Goal: Task Accomplishment & Management: Use online tool/utility

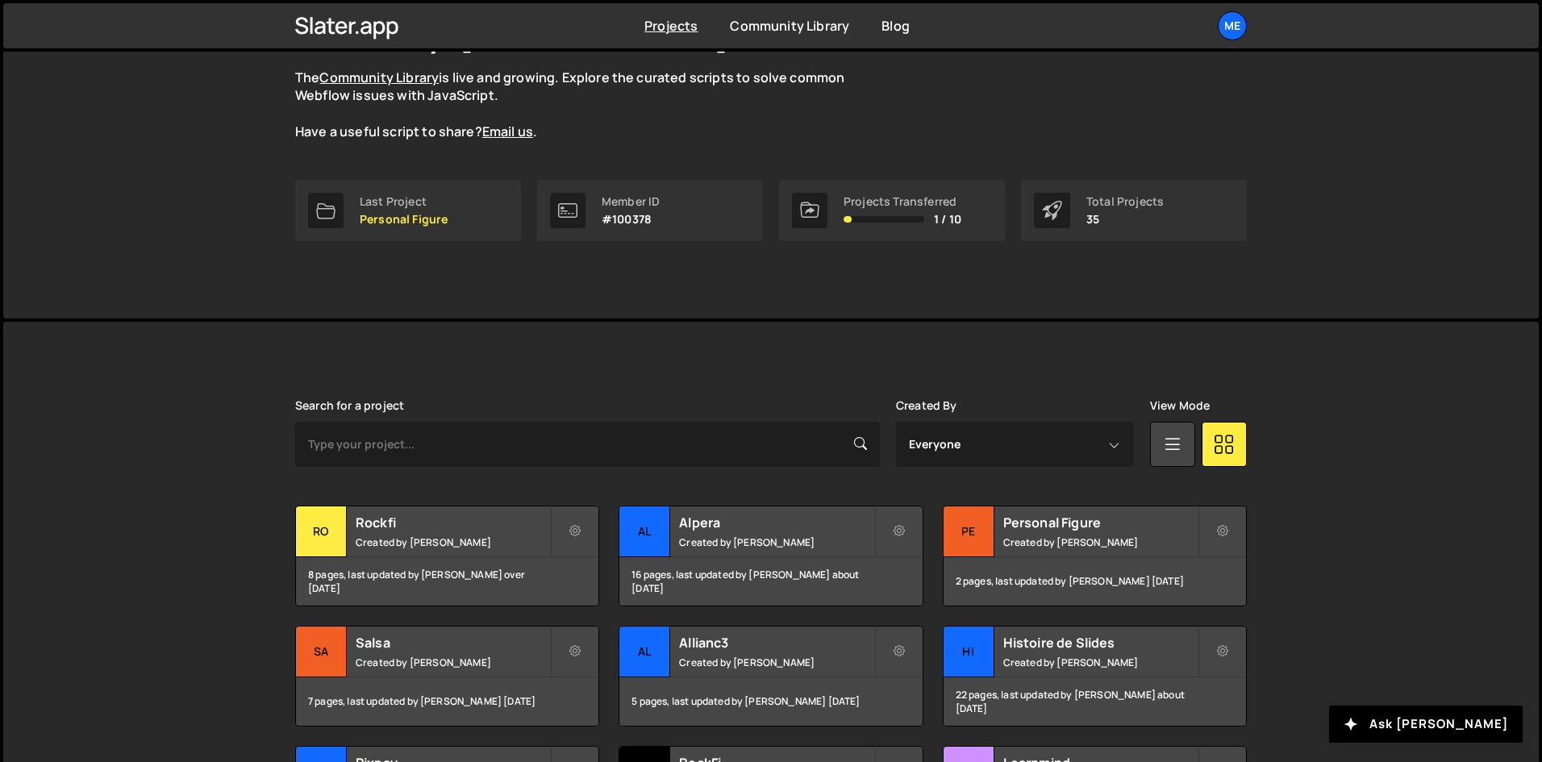
scroll to position [161, 0]
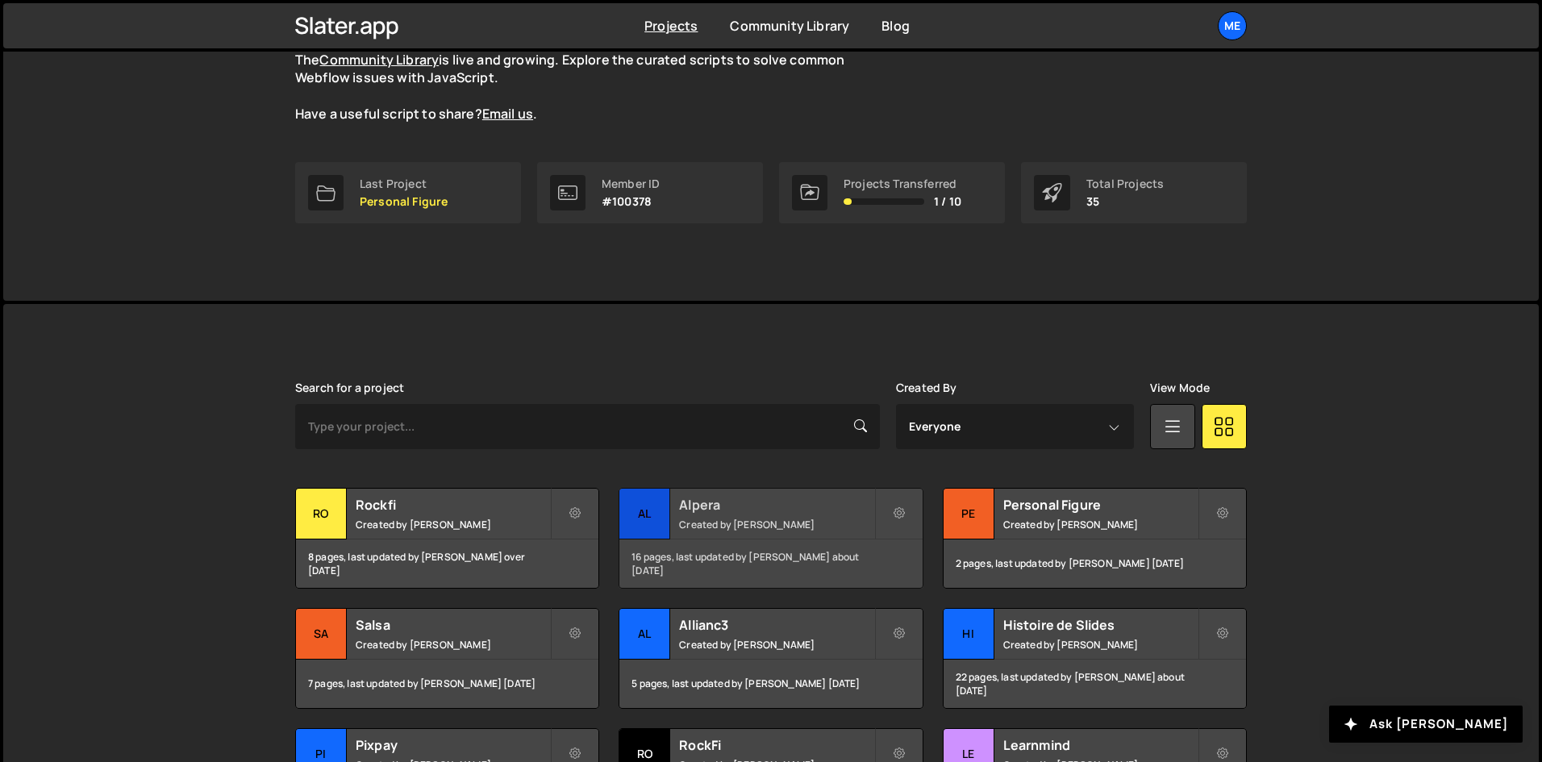
click at [781, 498] on h2 "Alpera" at bounding box center [776, 505] width 194 height 18
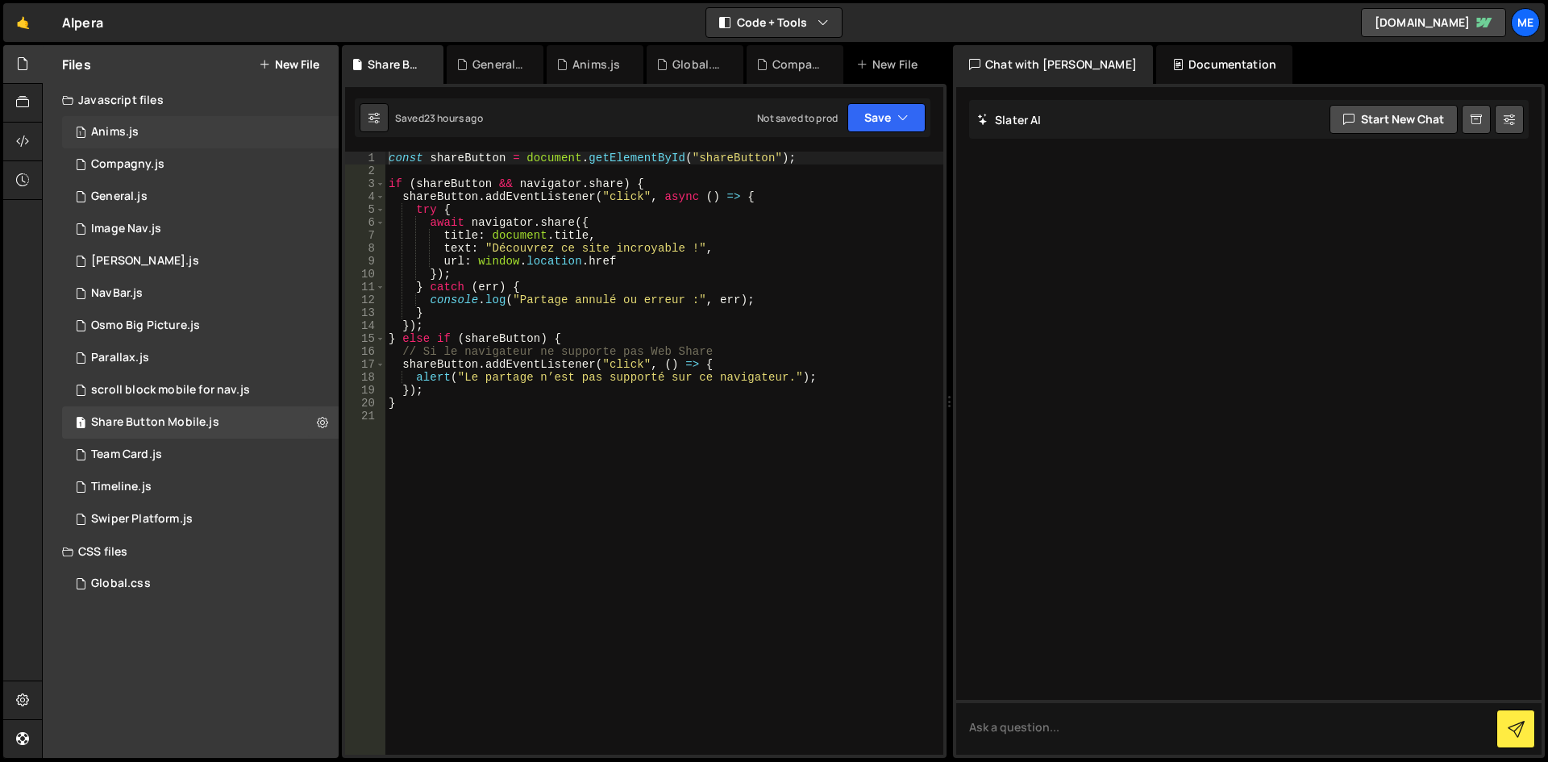
click at [144, 120] on div "1 Anims.js 0" at bounding box center [200, 132] width 277 height 32
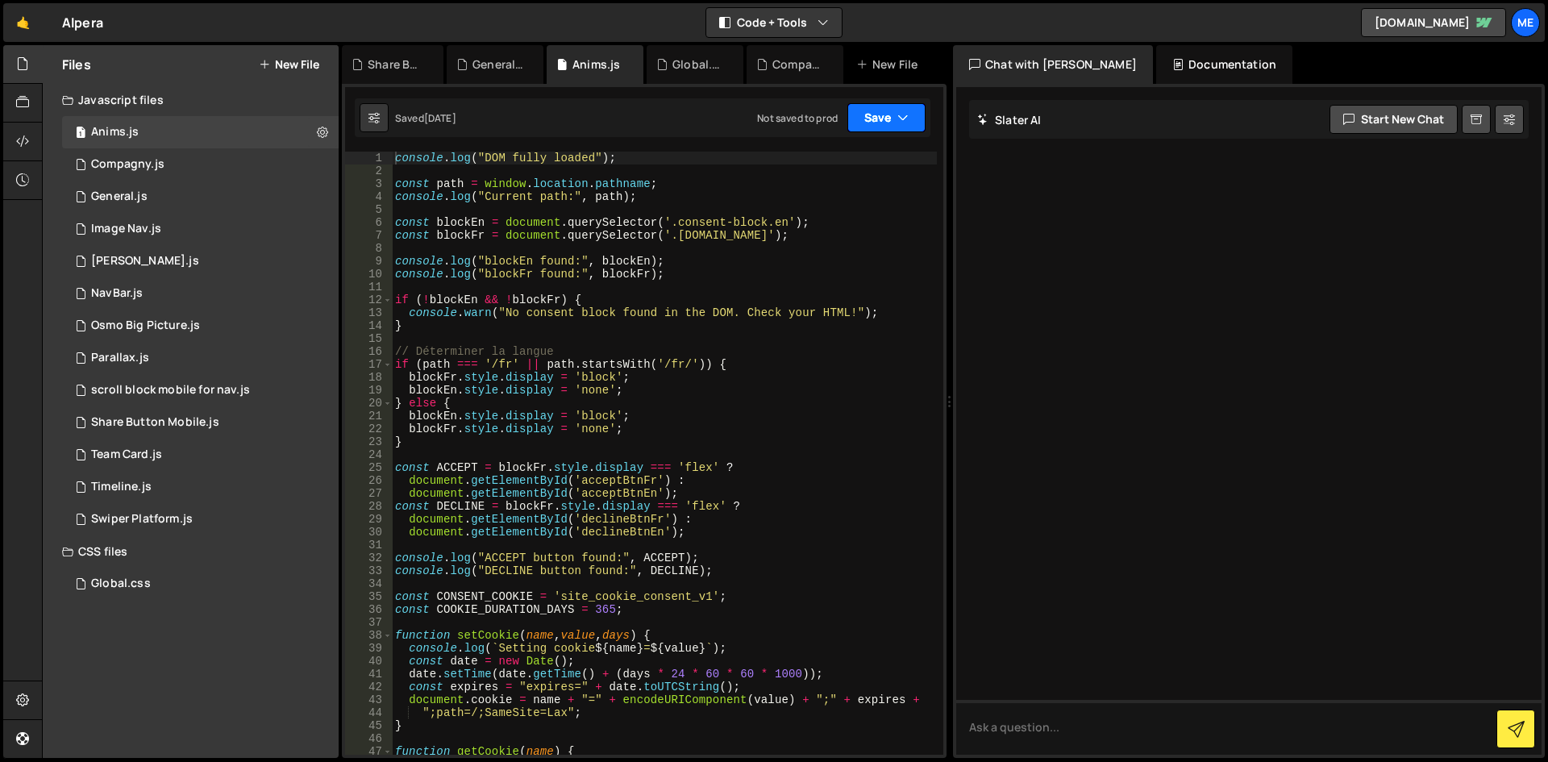
click at [888, 118] on button "Save" at bounding box center [887, 117] width 78 height 29
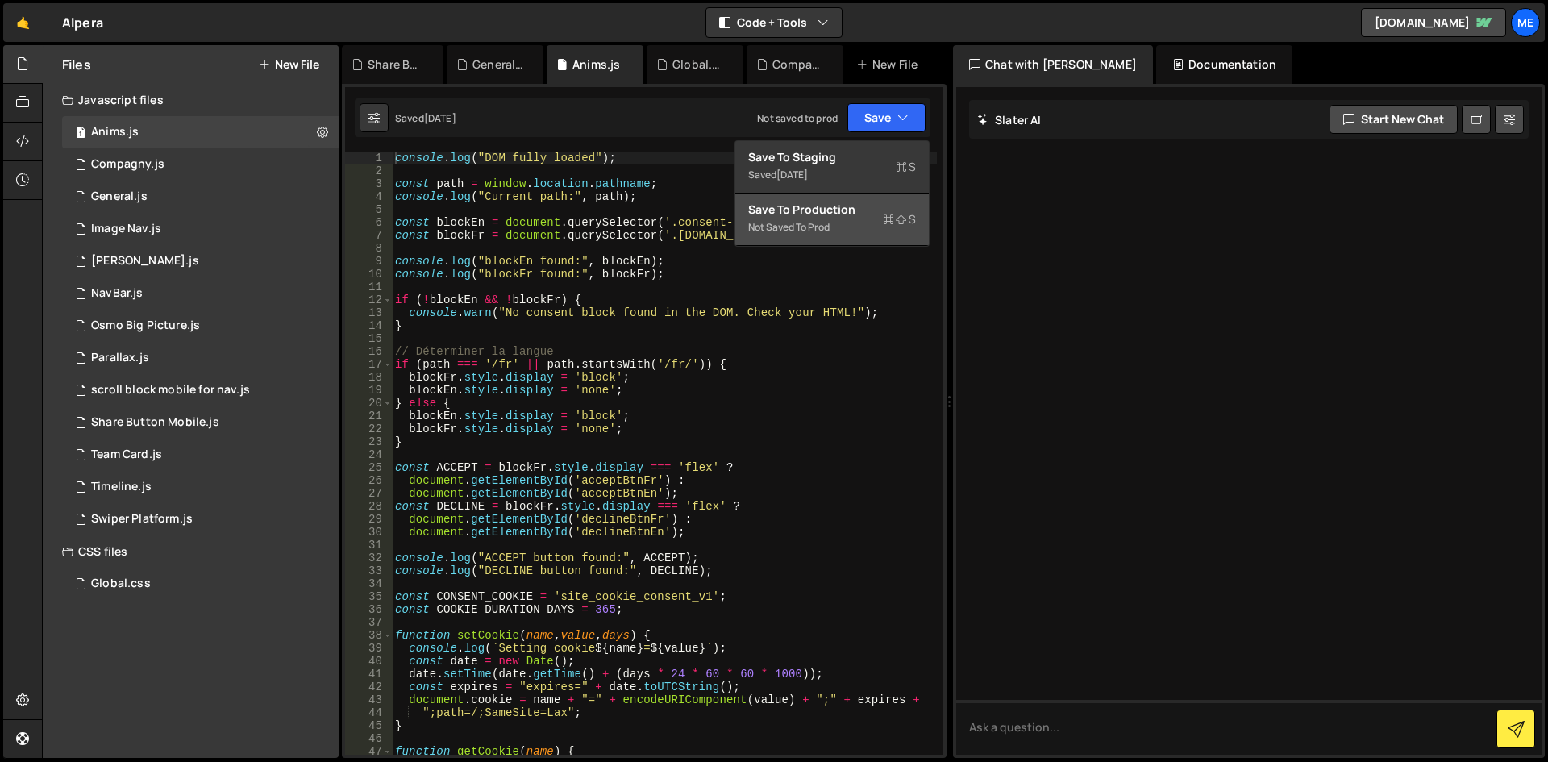
click at [832, 220] on div "Not saved to prod" at bounding box center [832, 227] width 168 height 19
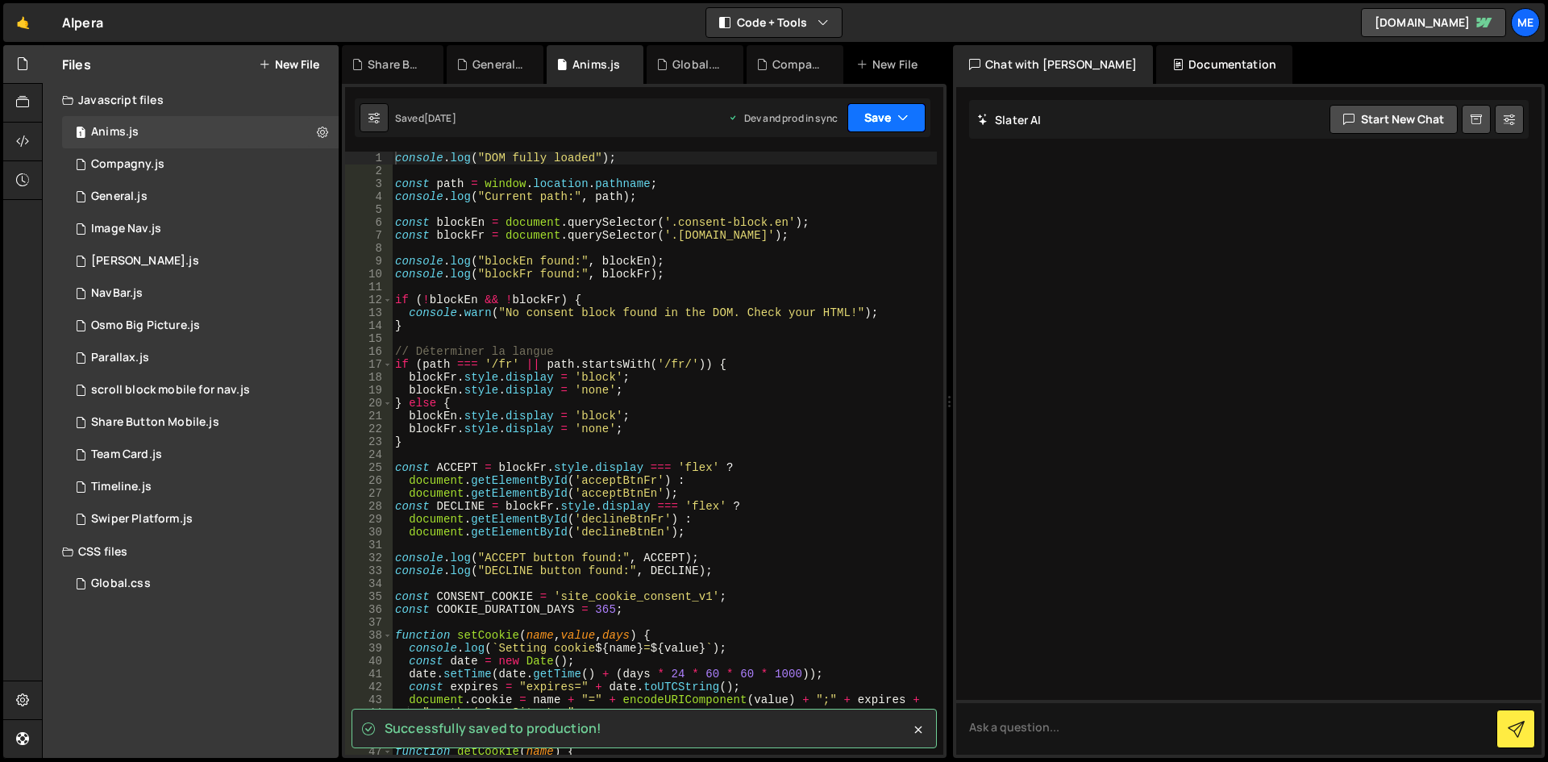
click at [869, 126] on button "Save" at bounding box center [887, 117] width 78 height 29
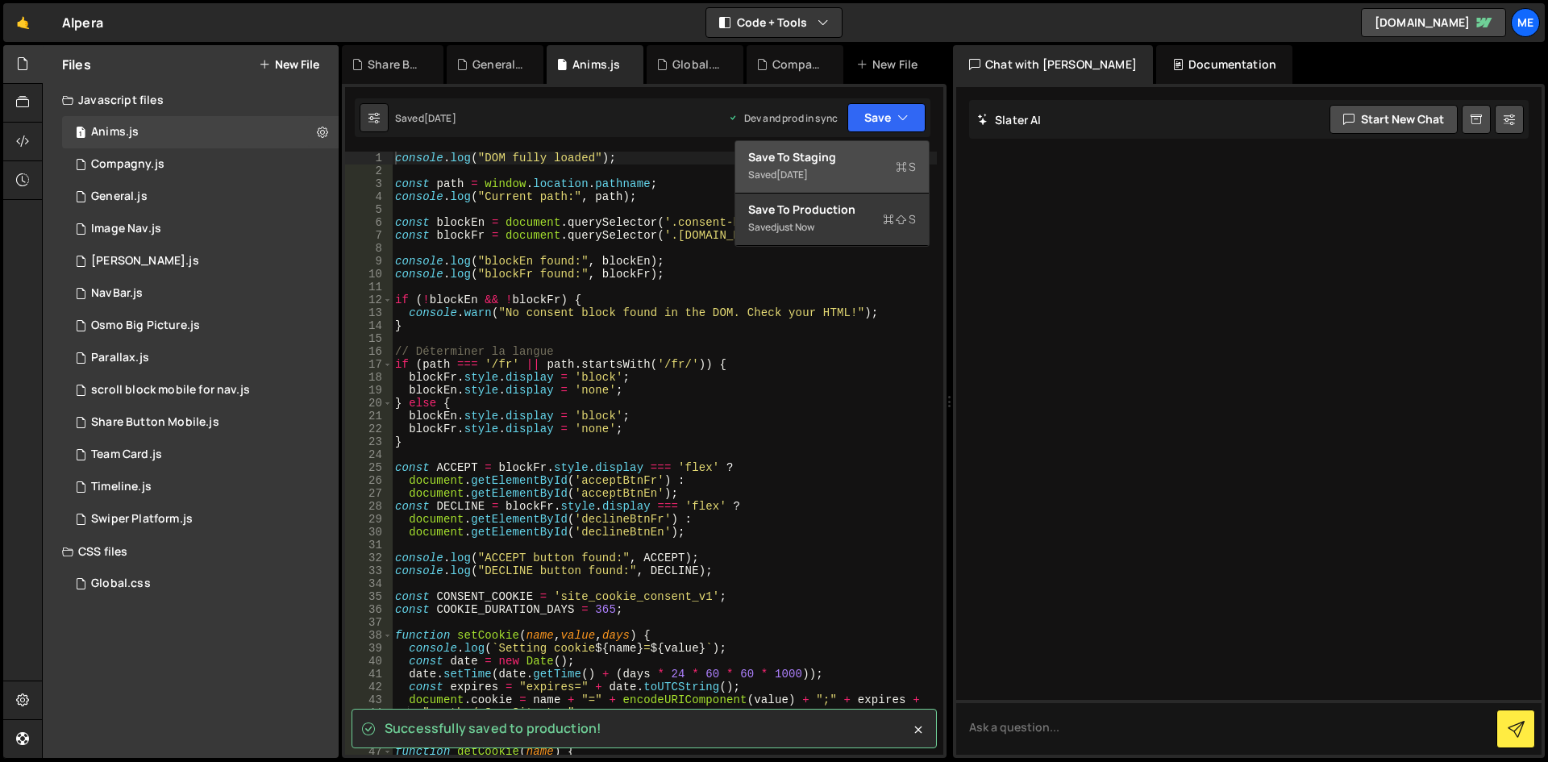
click at [836, 180] on div "Saved [DATE]" at bounding box center [832, 174] width 168 height 19
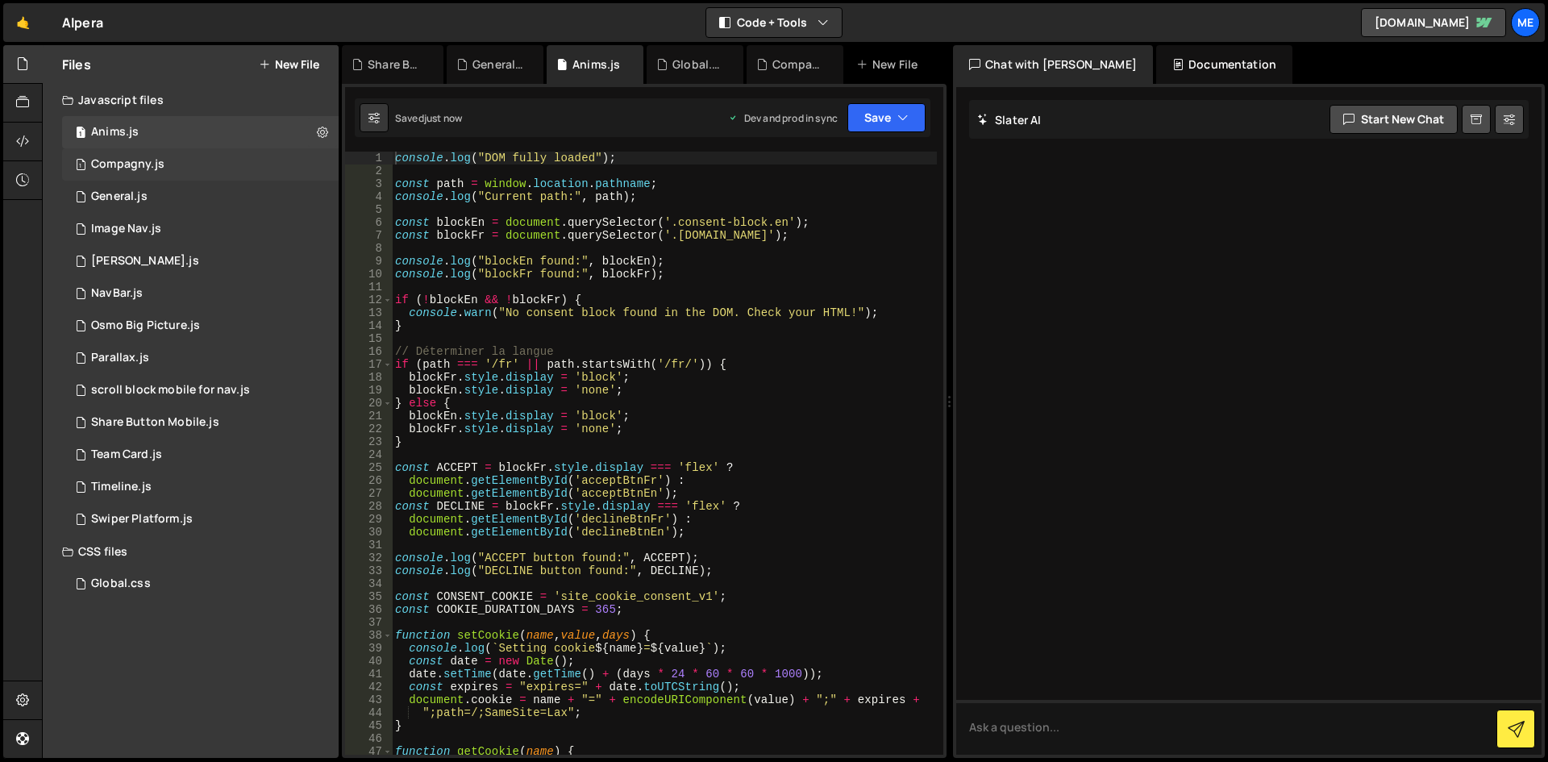
click at [169, 157] on div "1 Compagny.js 0" at bounding box center [200, 164] width 277 height 32
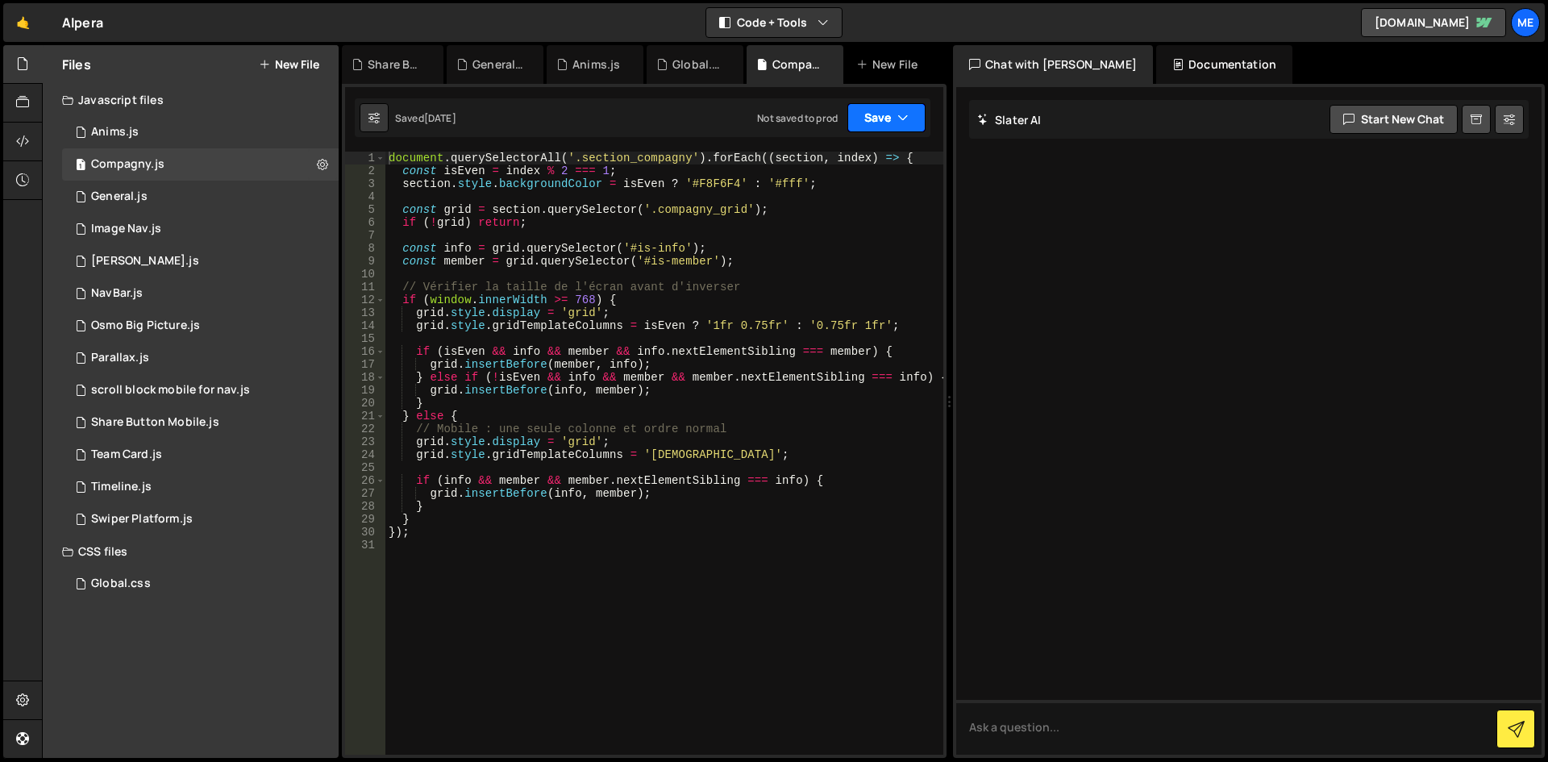
click at [887, 119] on button "Save" at bounding box center [887, 117] width 78 height 29
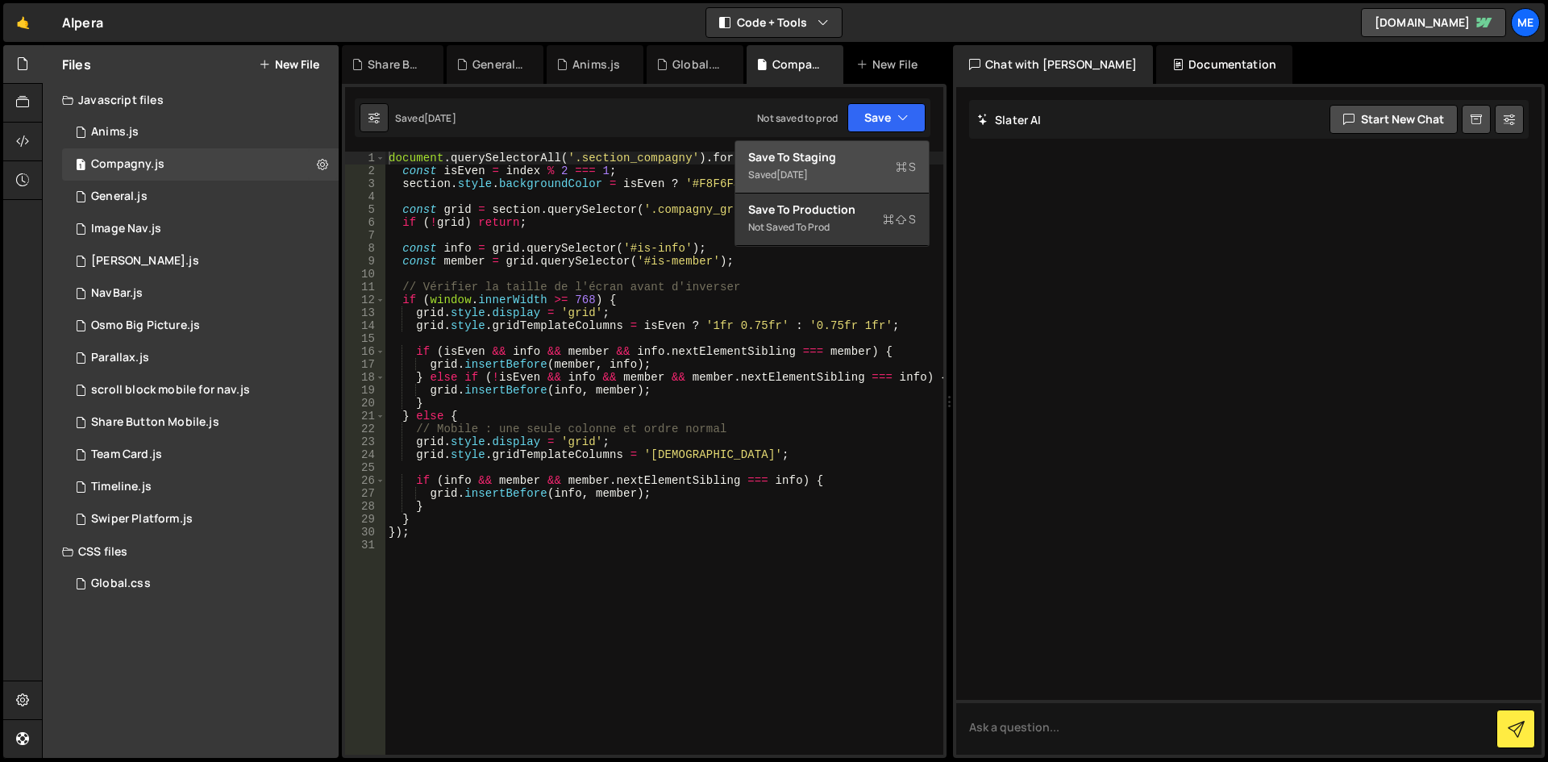
click at [796, 164] on div "Save to Staging S" at bounding box center [832, 157] width 168 height 16
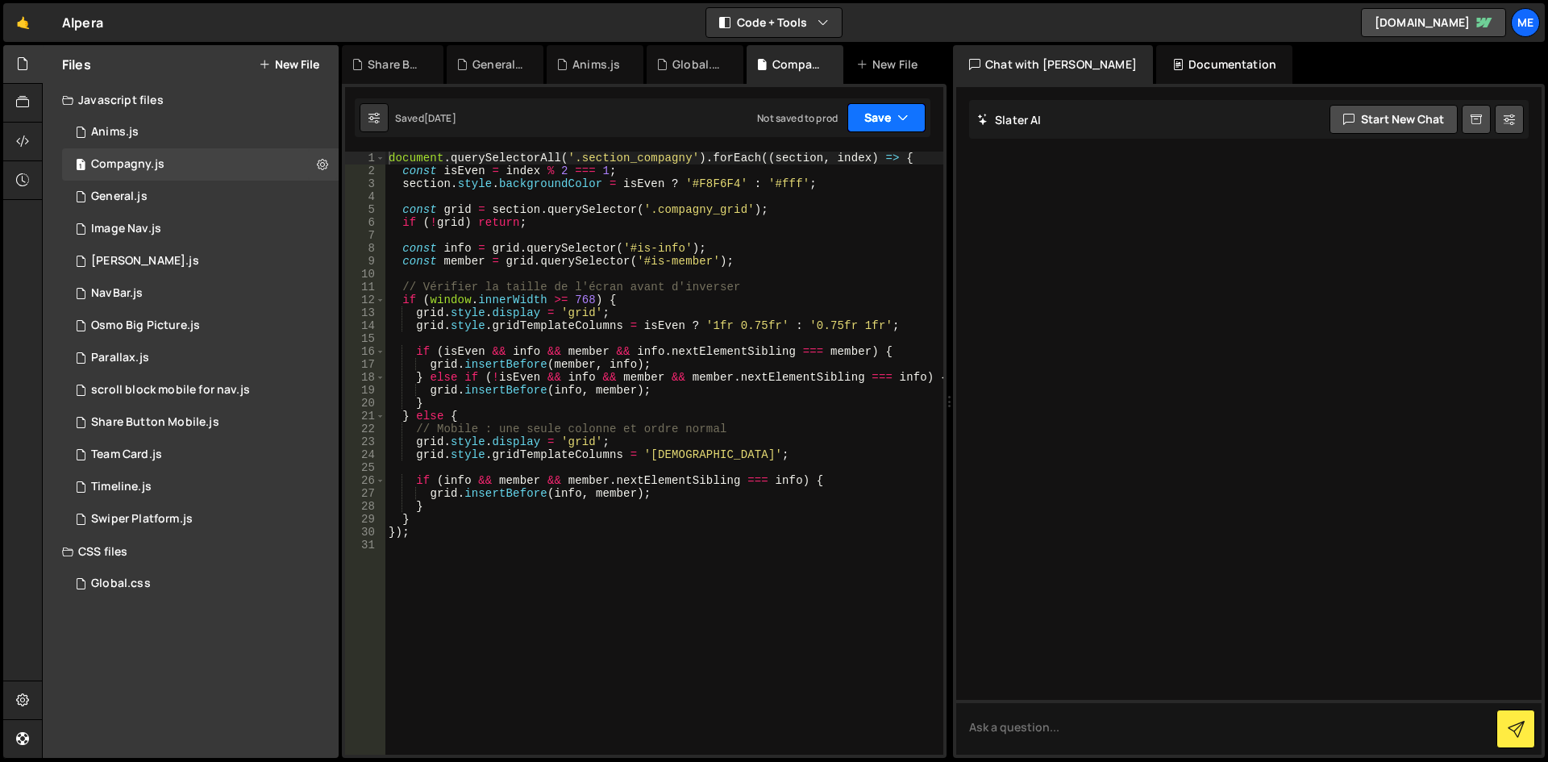
click at [880, 123] on button "Save" at bounding box center [887, 117] width 78 height 29
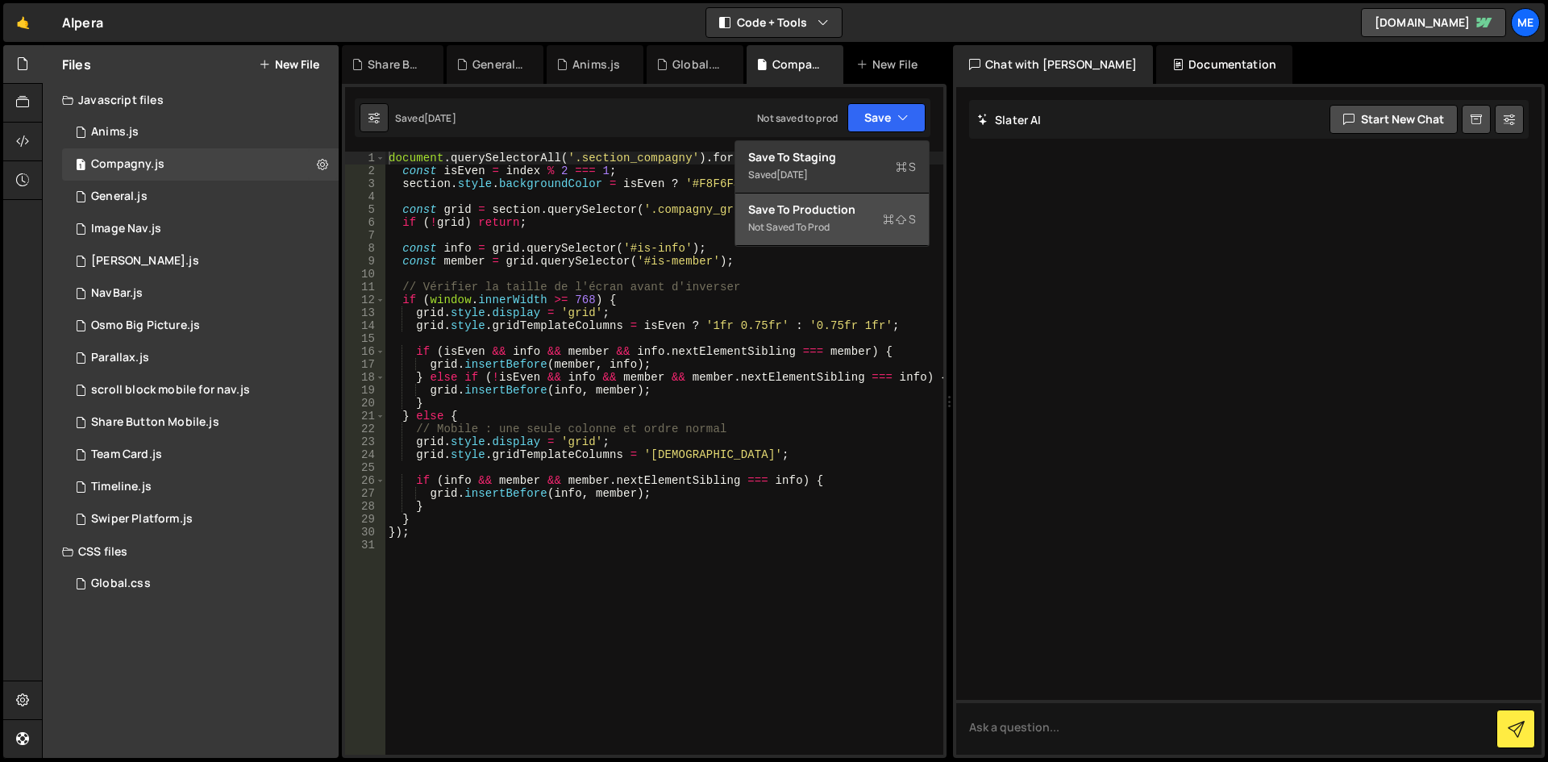
click at [803, 206] on div "Save to Production S" at bounding box center [832, 210] width 168 height 16
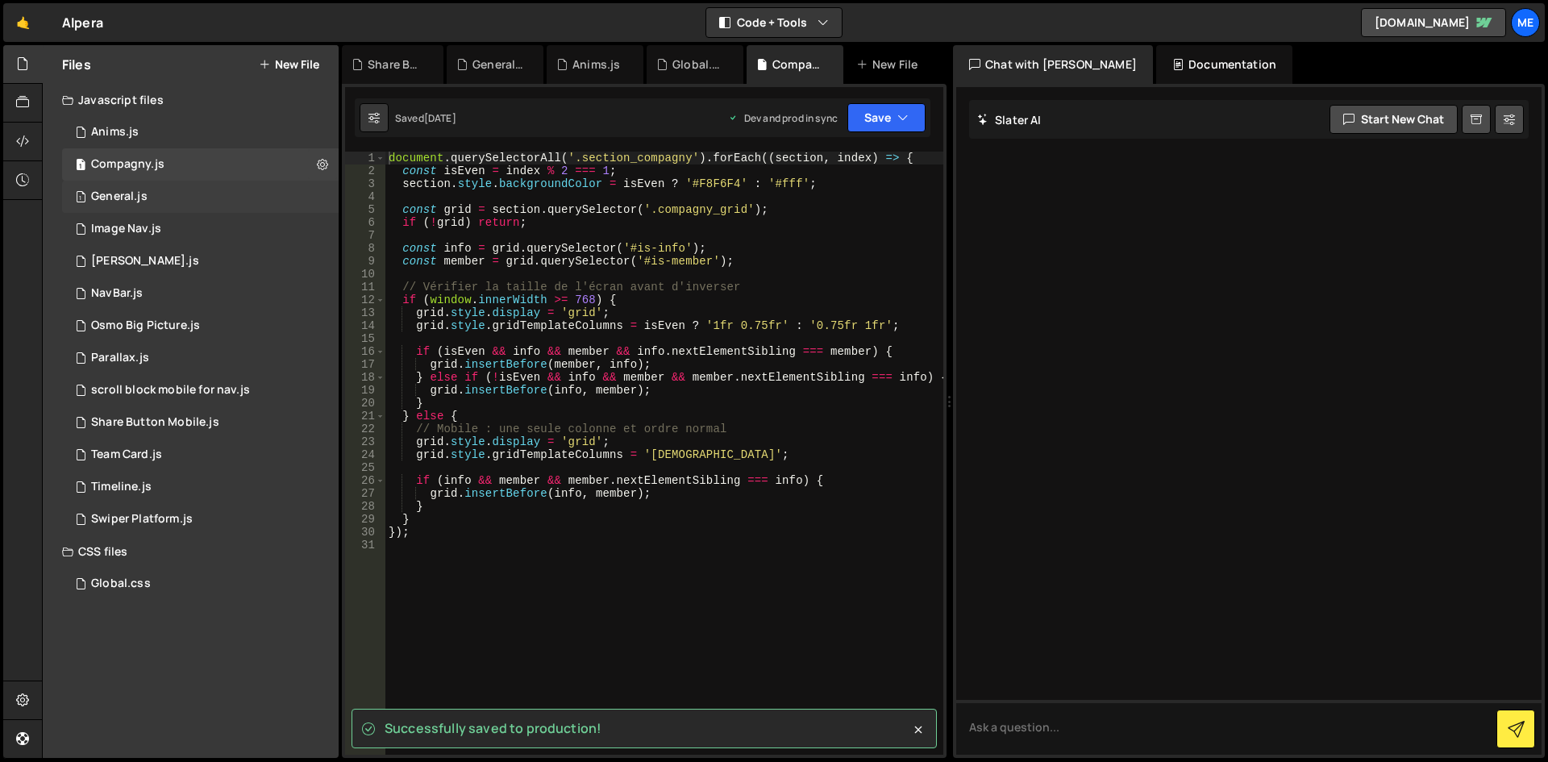
click at [157, 196] on div "1 General.js 0" at bounding box center [200, 197] width 277 height 32
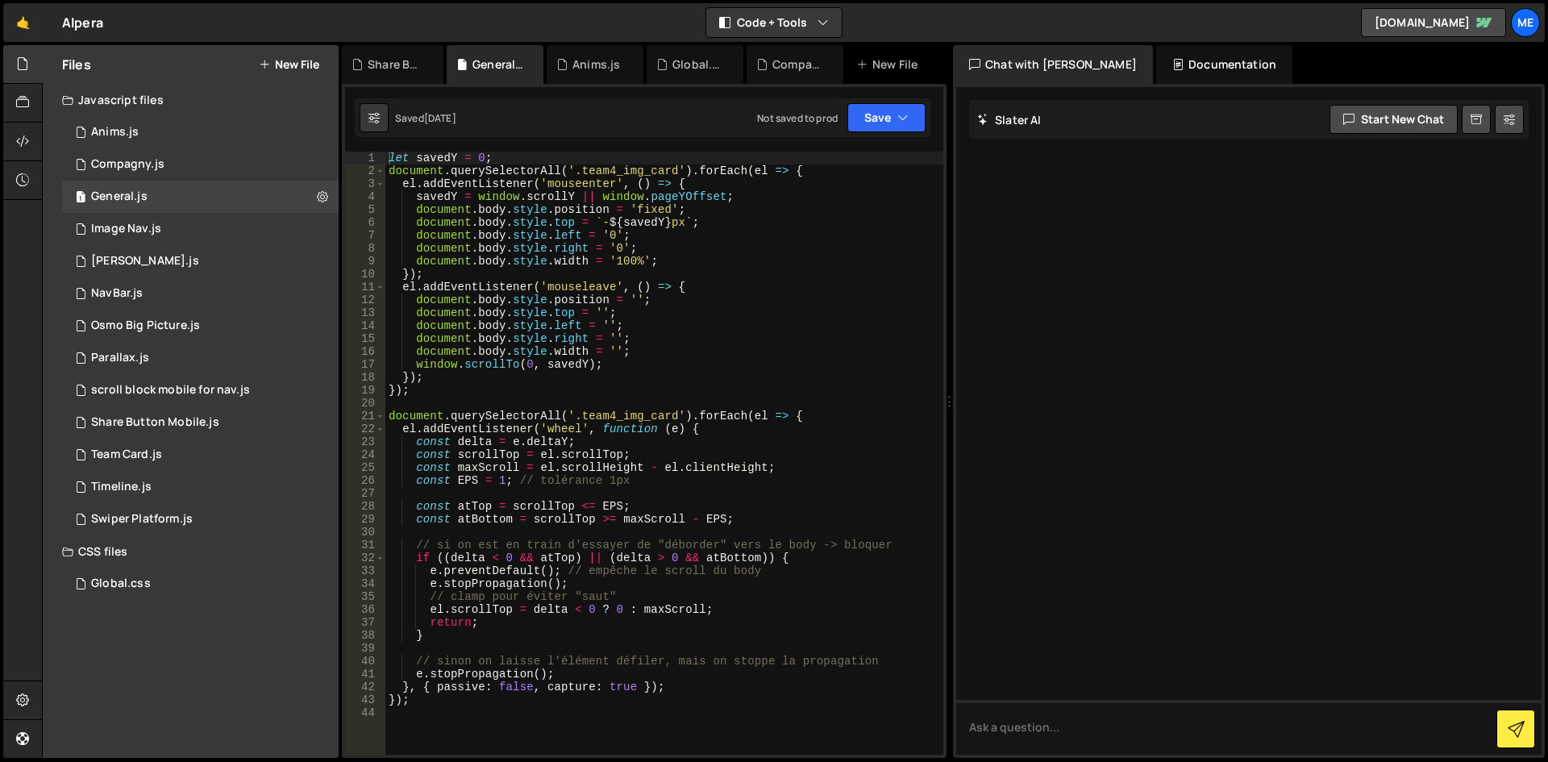
click at [918, 102] on div "Saved [DATE] Not saved to prod Upgrade to Edit Save Save to Staging S Saved [DA…" at bounding box center [643, 117] width 576 height 39
click at [904, 117] on icon "button" at bounding box center [903, 118] width 11 height 16
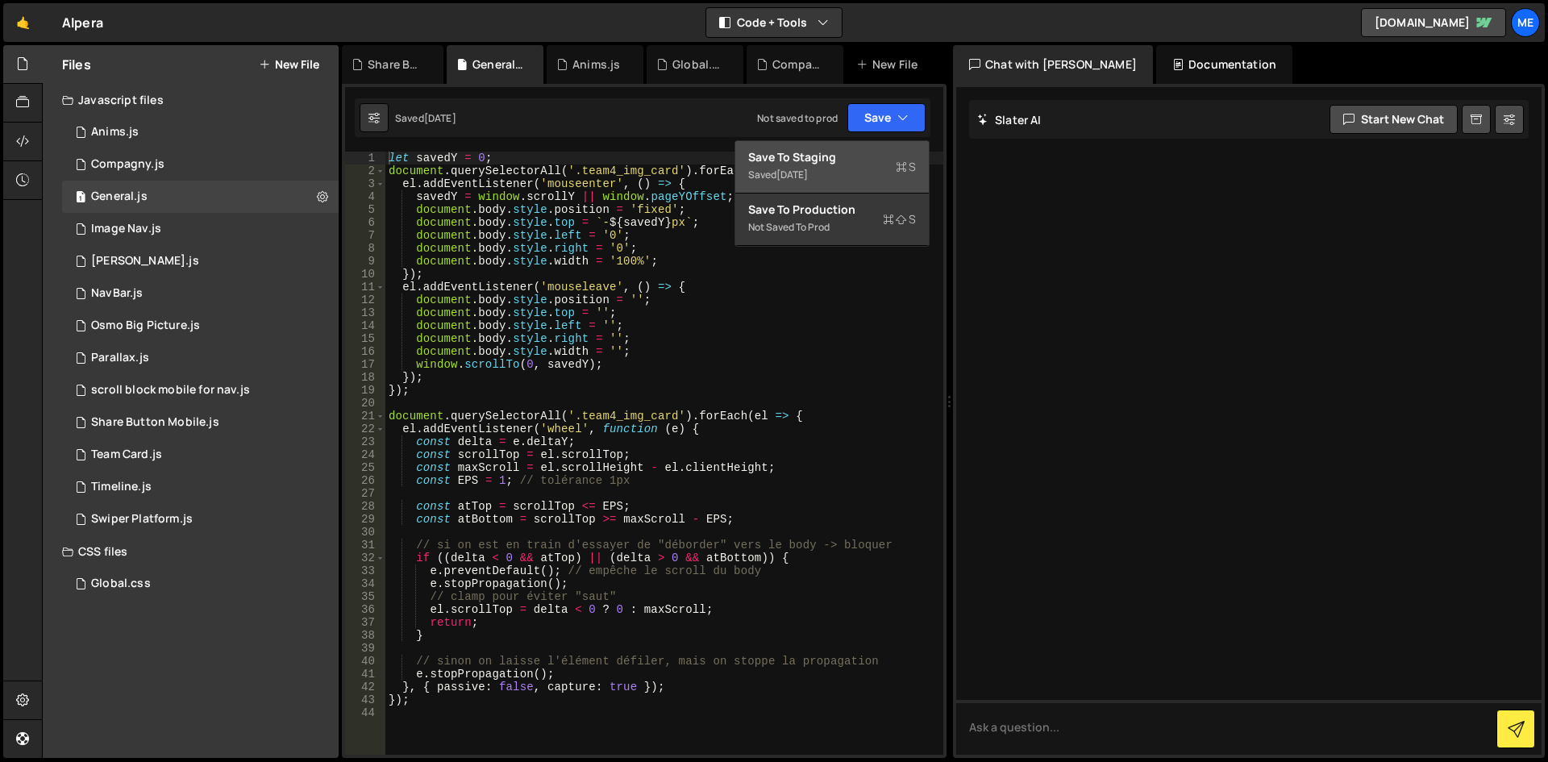
click at [826, 177] on div "Saved [DATE]" at bounding box center [832, 174] width 168 height 19
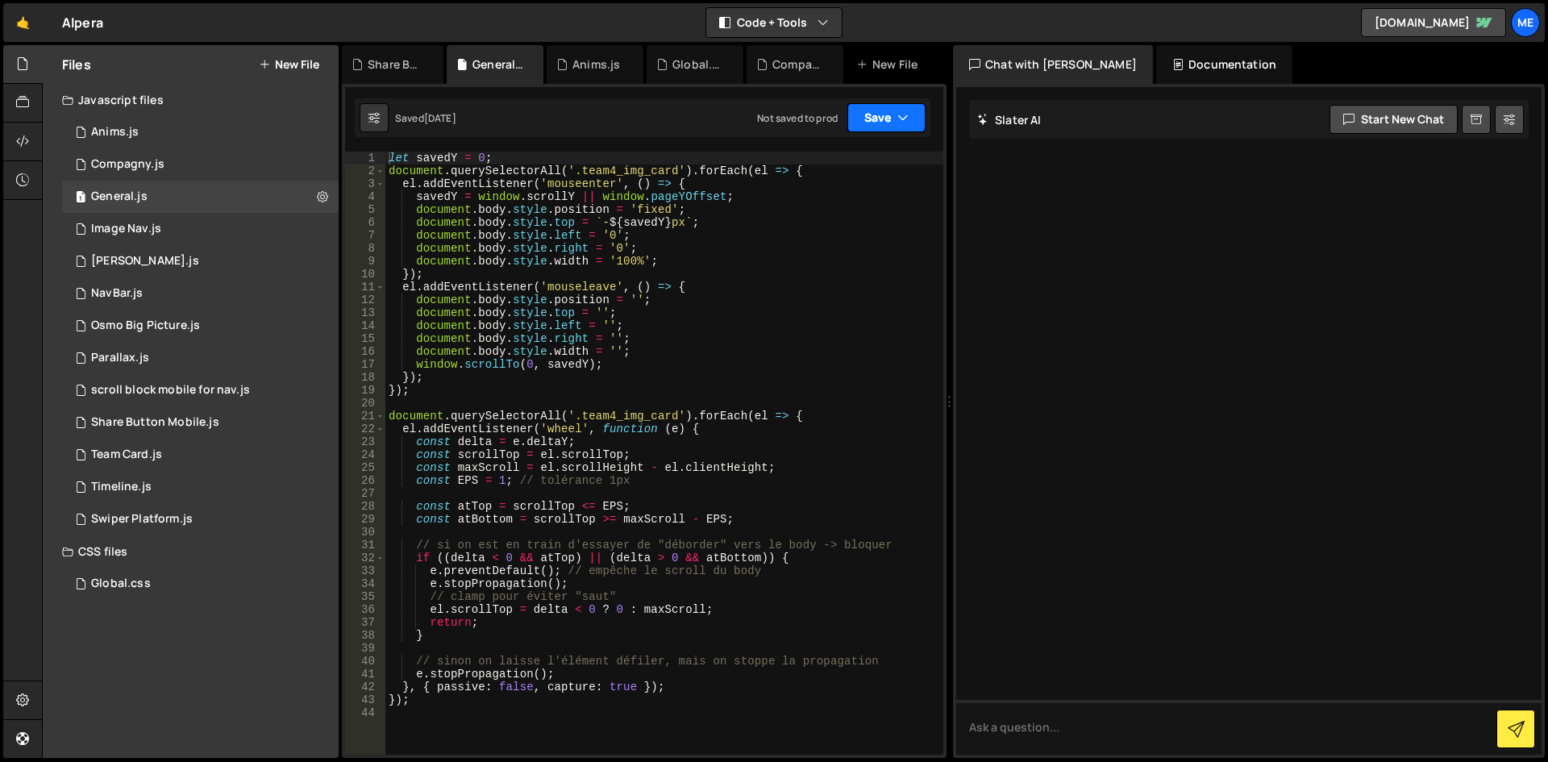
click at [886, 114] on button "Save" at bounding box center [887, 117] width 78 height 29
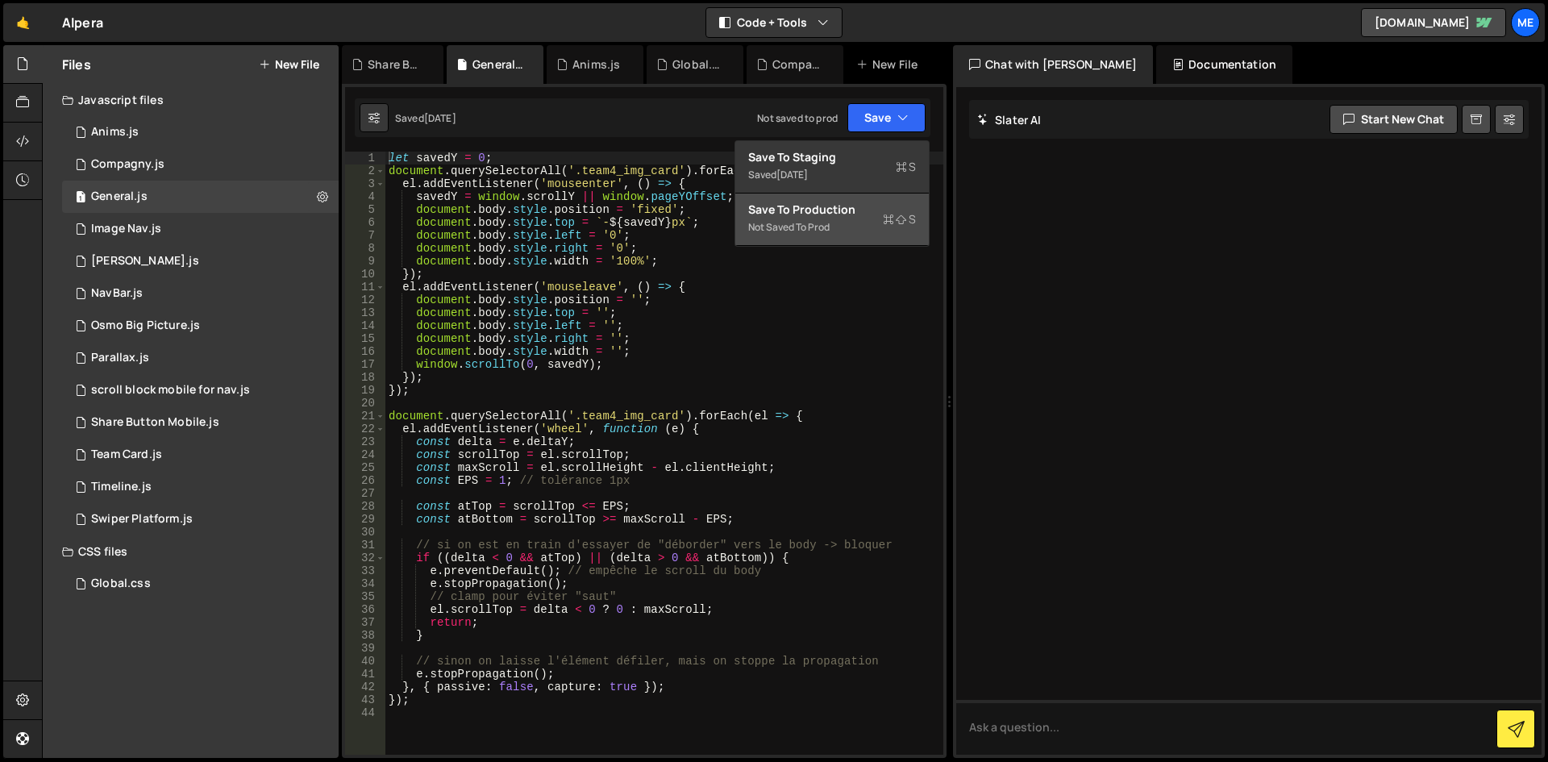
click at [805, 214] on div "Save to Production S" at bounding box center [832, 210] width 168 height 16
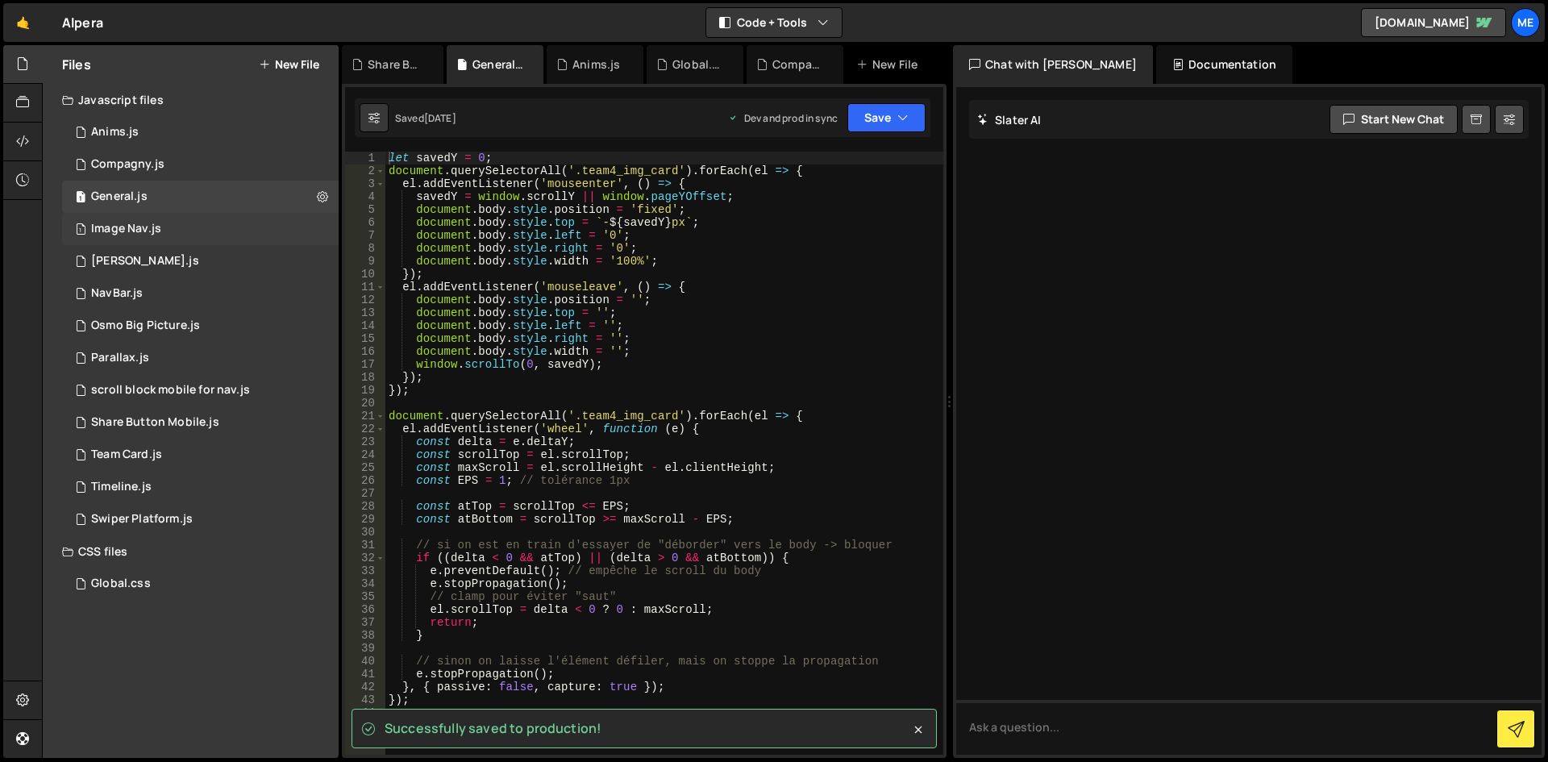
click at [113, 223] on div "Image Nav.js" at bounding box center [126, 229] width 70 height 15
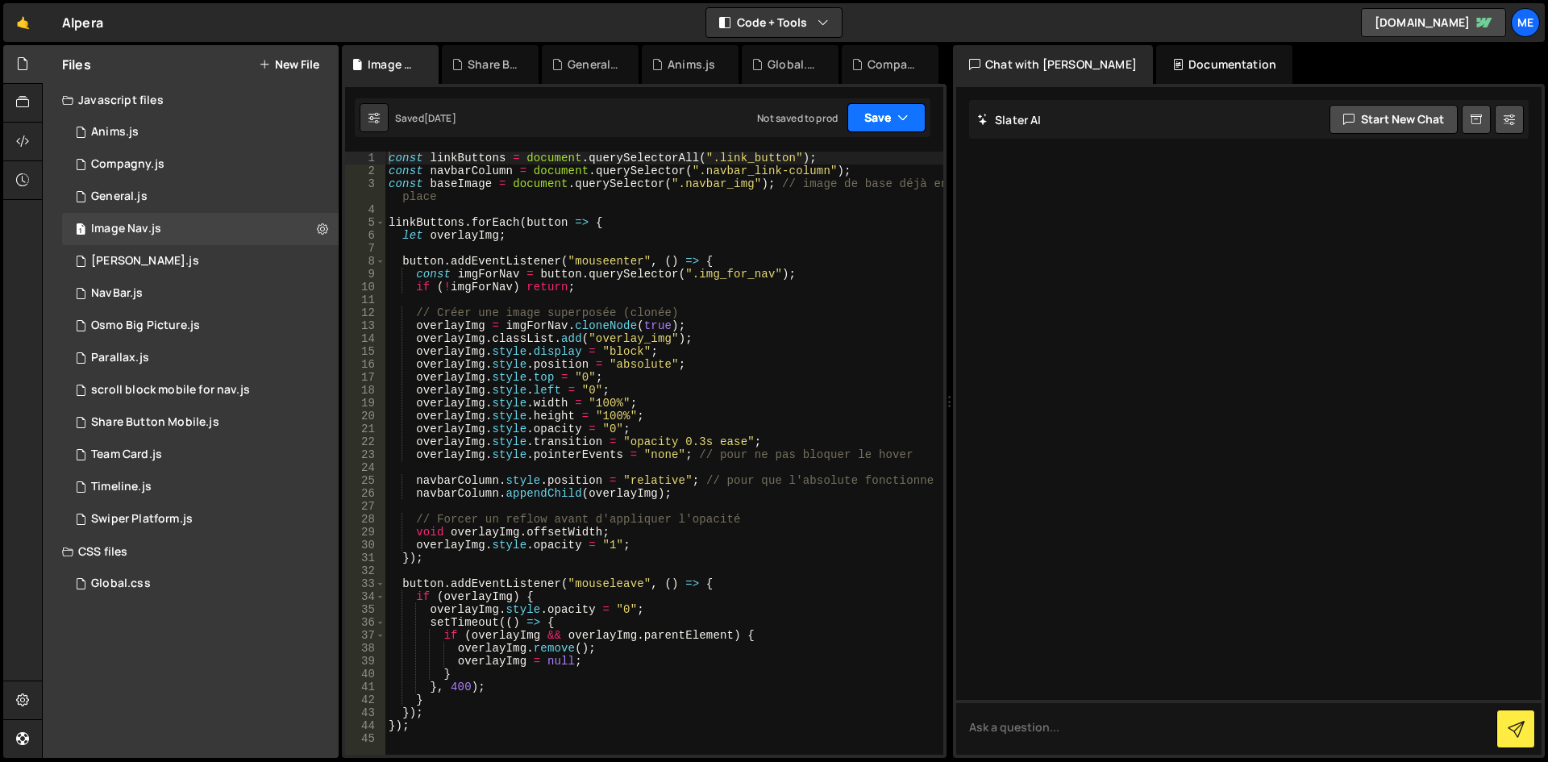
click at [905, 116] on icon "button" at bounding box center [903, 118] width 11 height 16
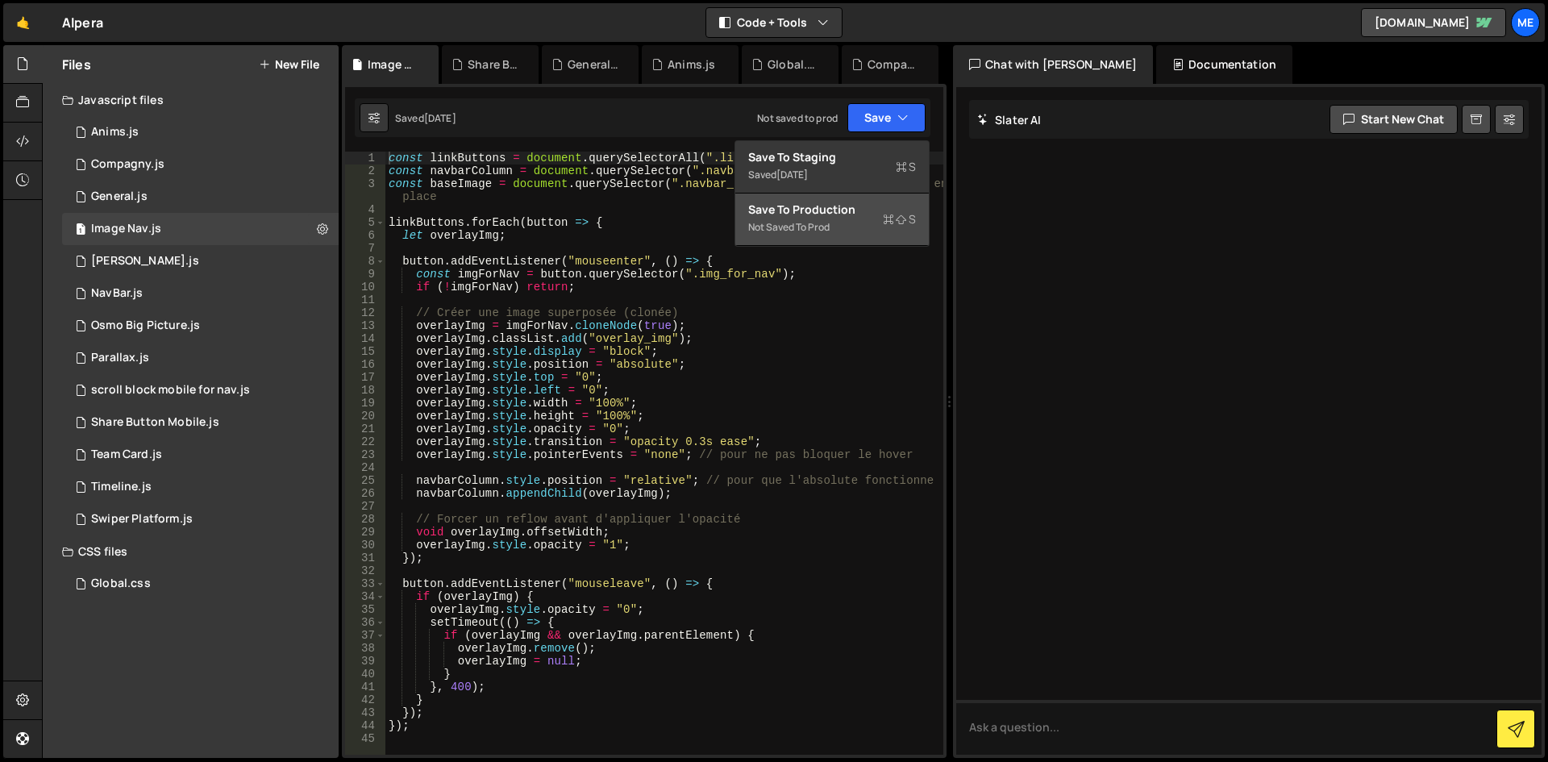
click at [829, 206] on div "Save to Production S" at bounding box center [832, 210] width 168 height 16
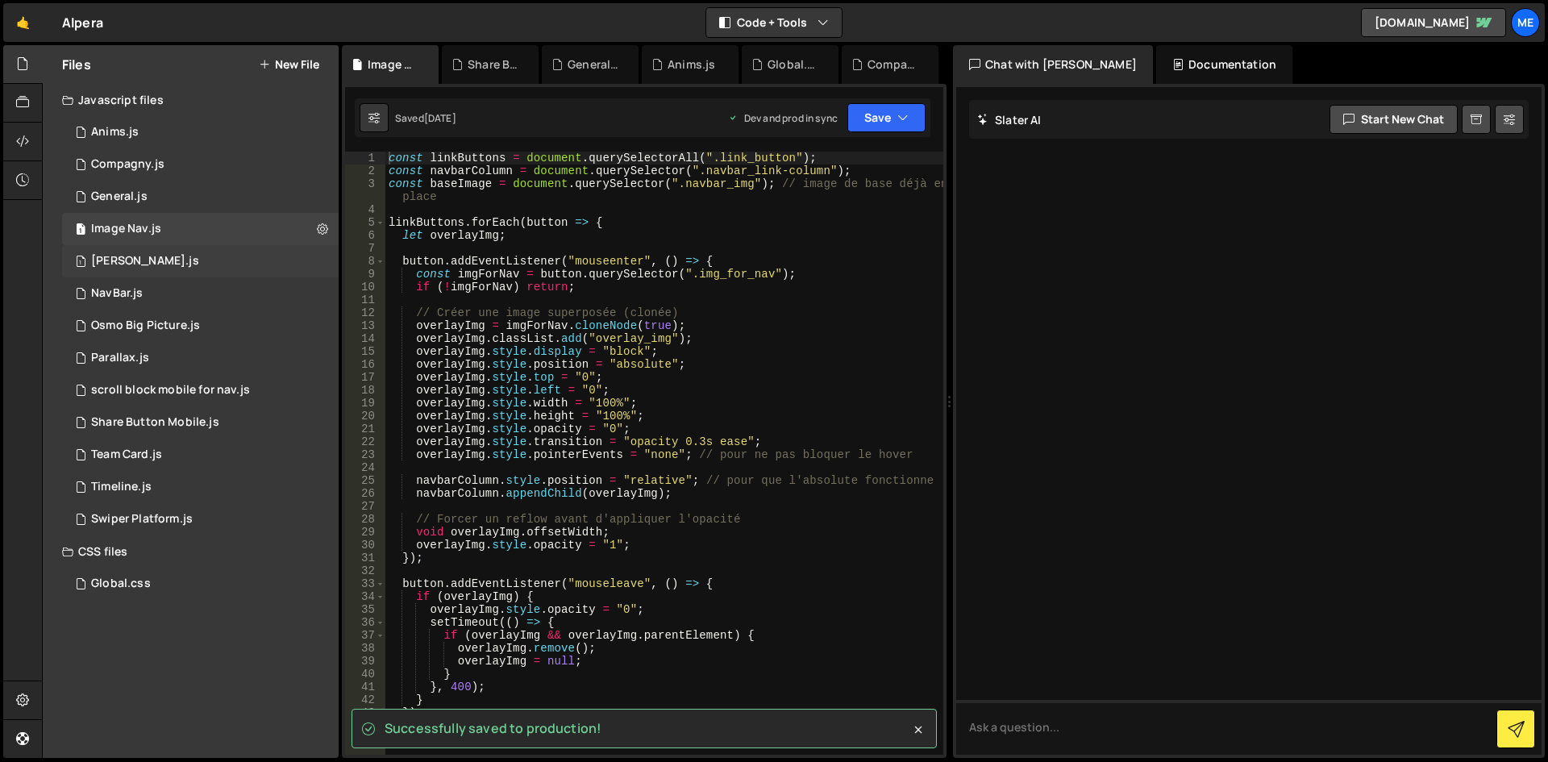
click at [148, 259] on div "1 [PERSON_NAME].js 0" at bounding box center [200, 261] width 277 height 32
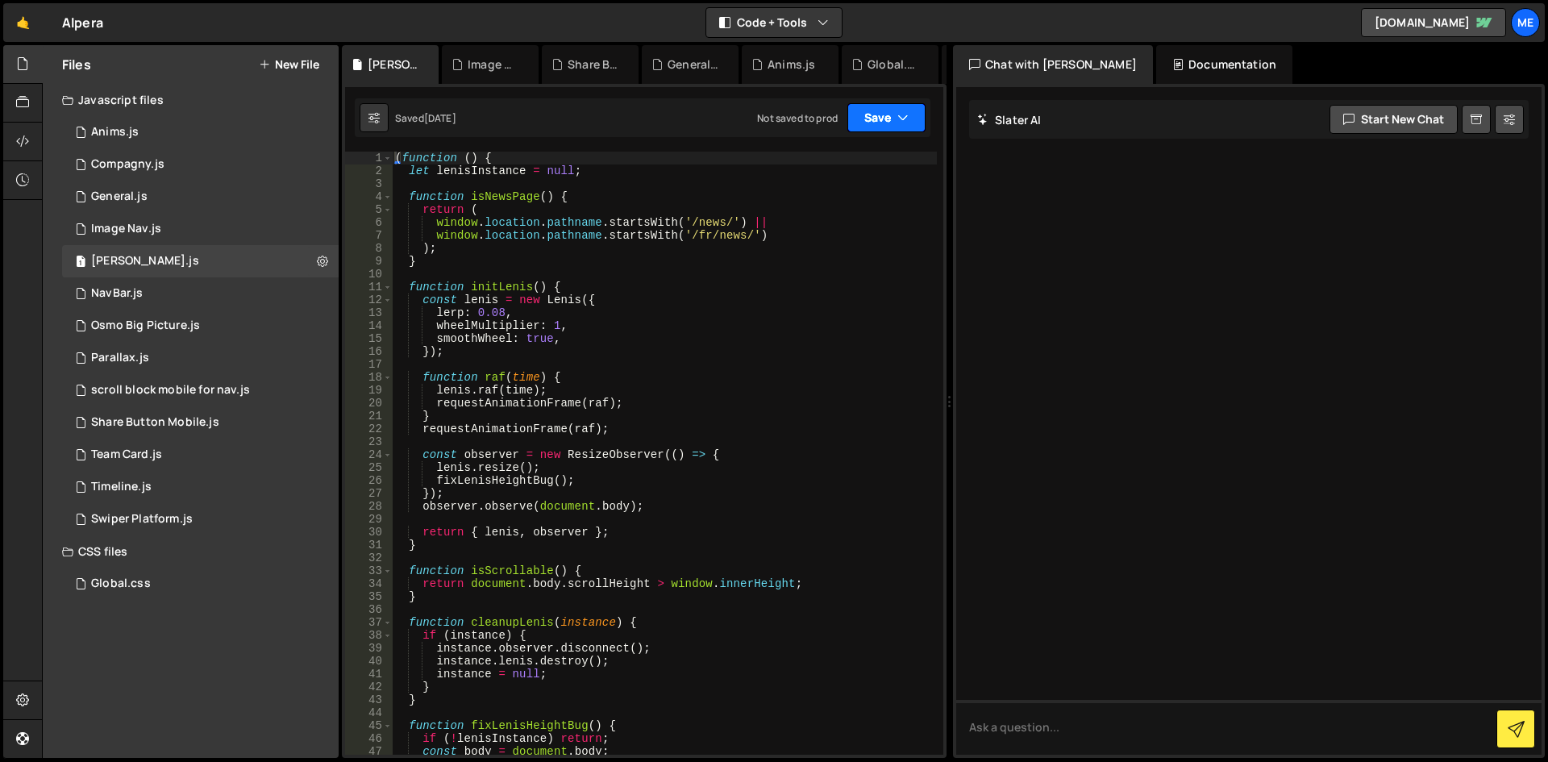
click at [877, 116] on button "Save" at bounding box center [887, 117] width 78 height 29
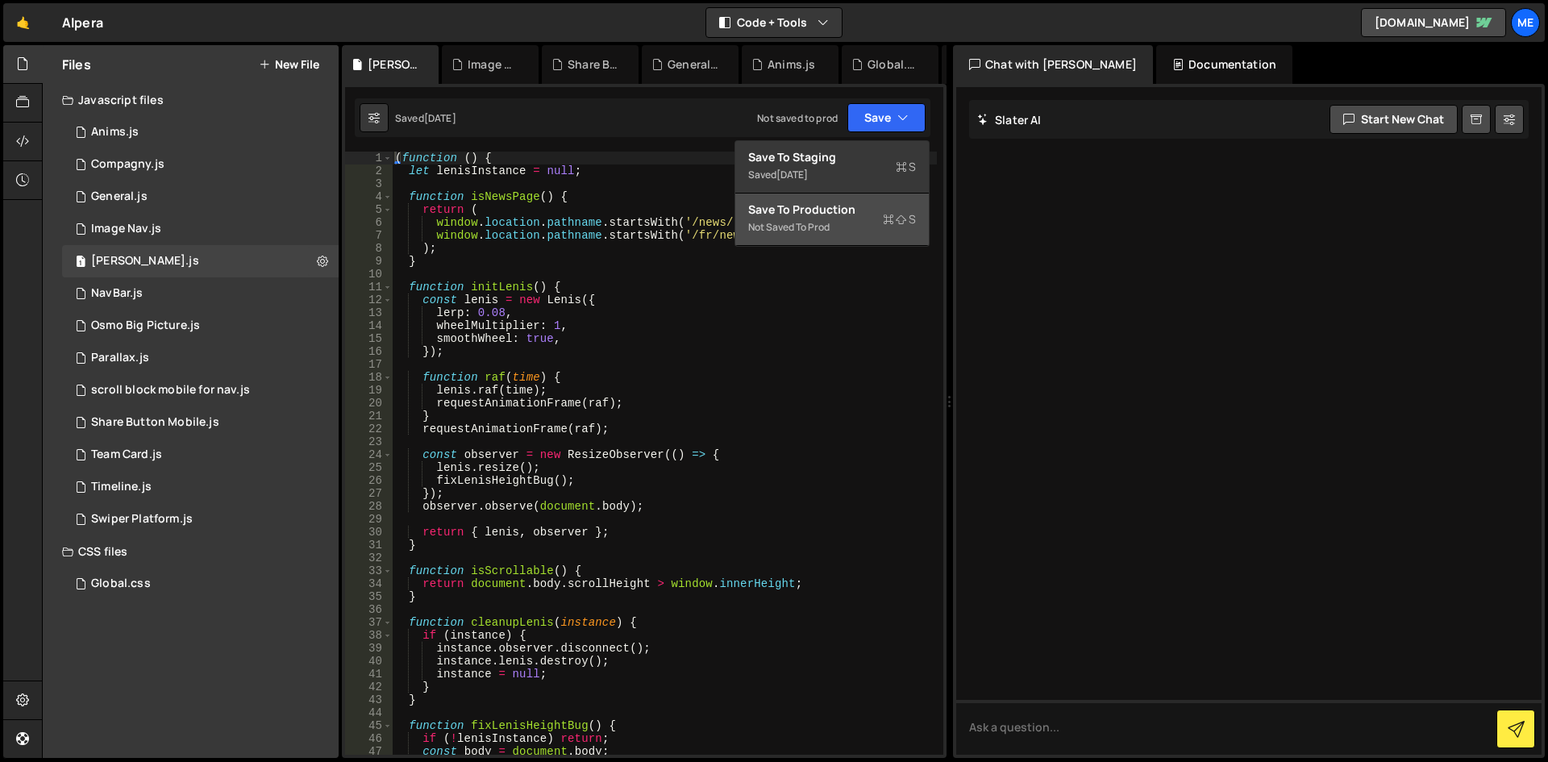
click at [854, 213] on div "Save to Production S" at bounding box center [832, 210] width 168 height 16
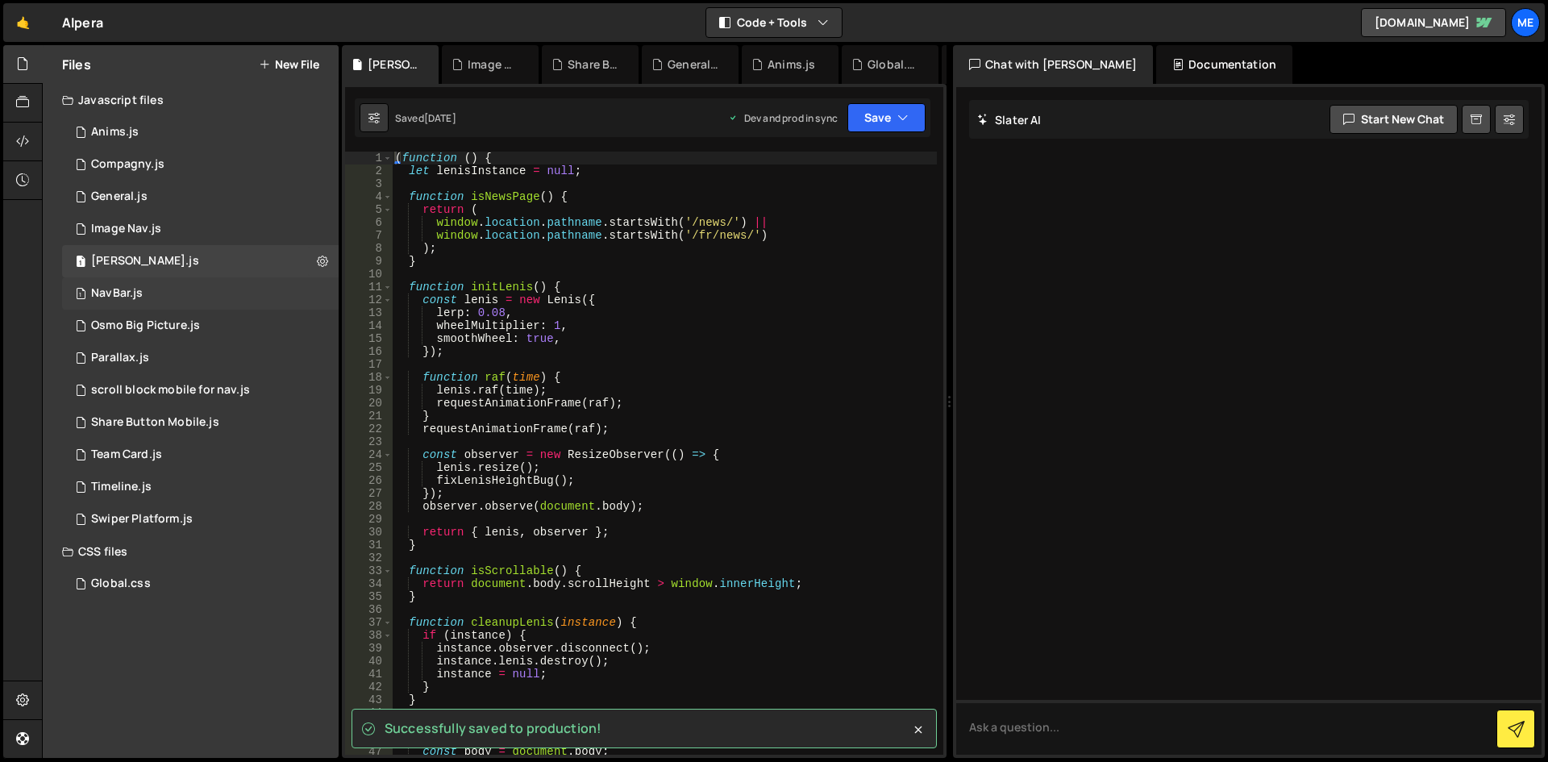
click at [131, 287] on div "NavBar.js" at bounding box center [117, 293] width 52 height 15
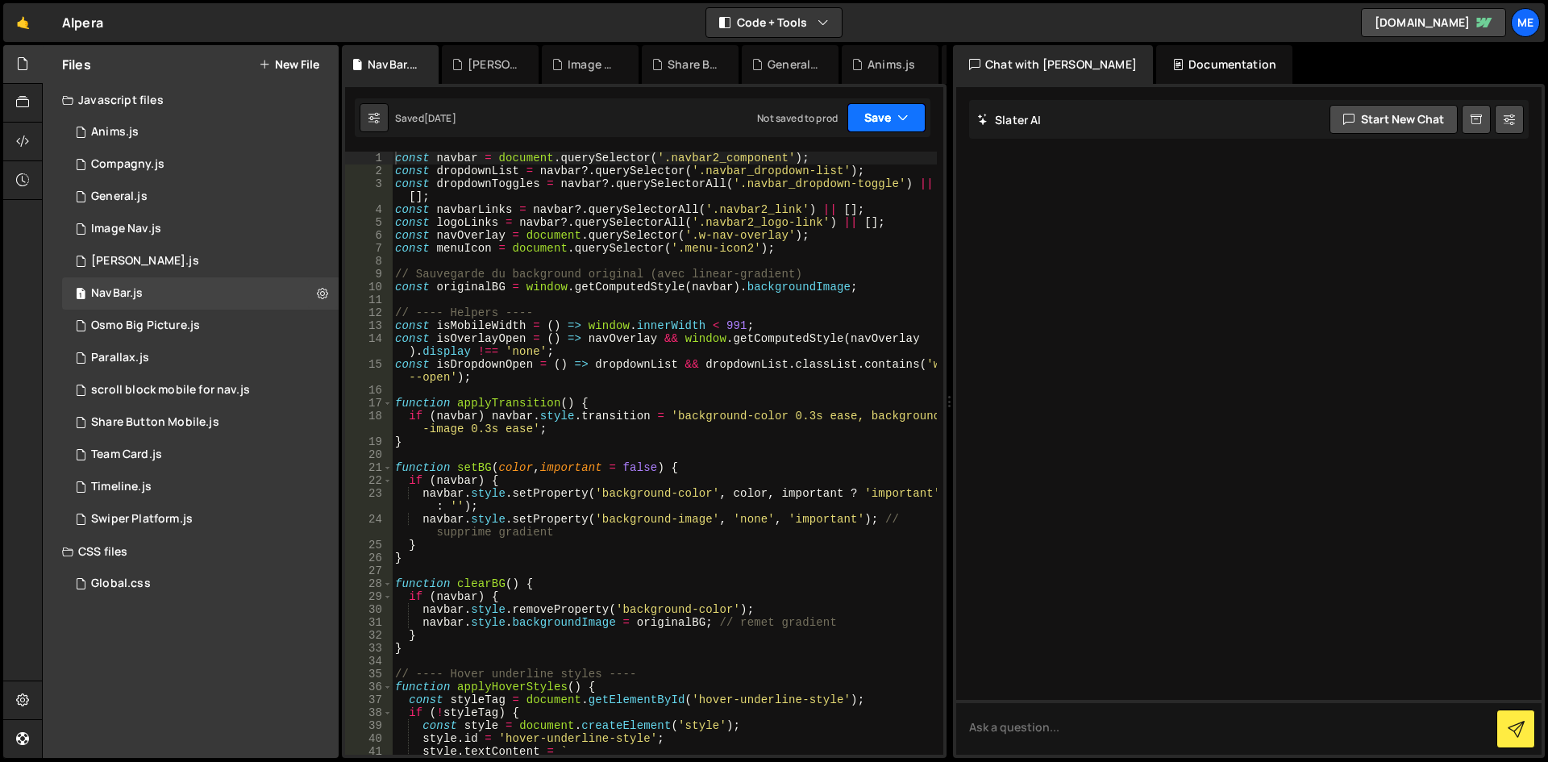
click at [893, 112] on button "Save" at bounding box center [887, 117] width 78 height 29
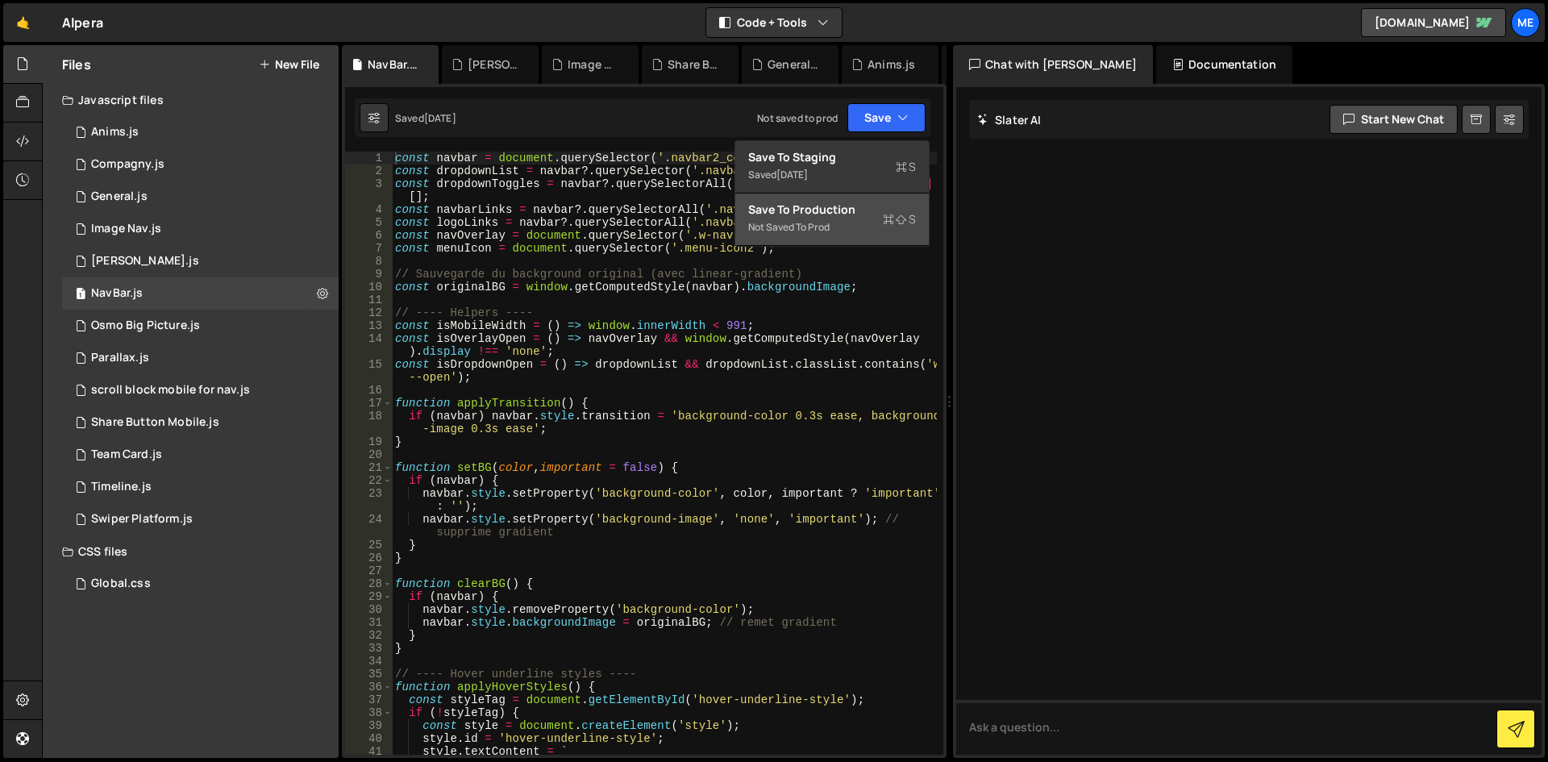
click at [813, 225] on div "Not saved to prod" at bounding box center [832, 227] width 168 height 19
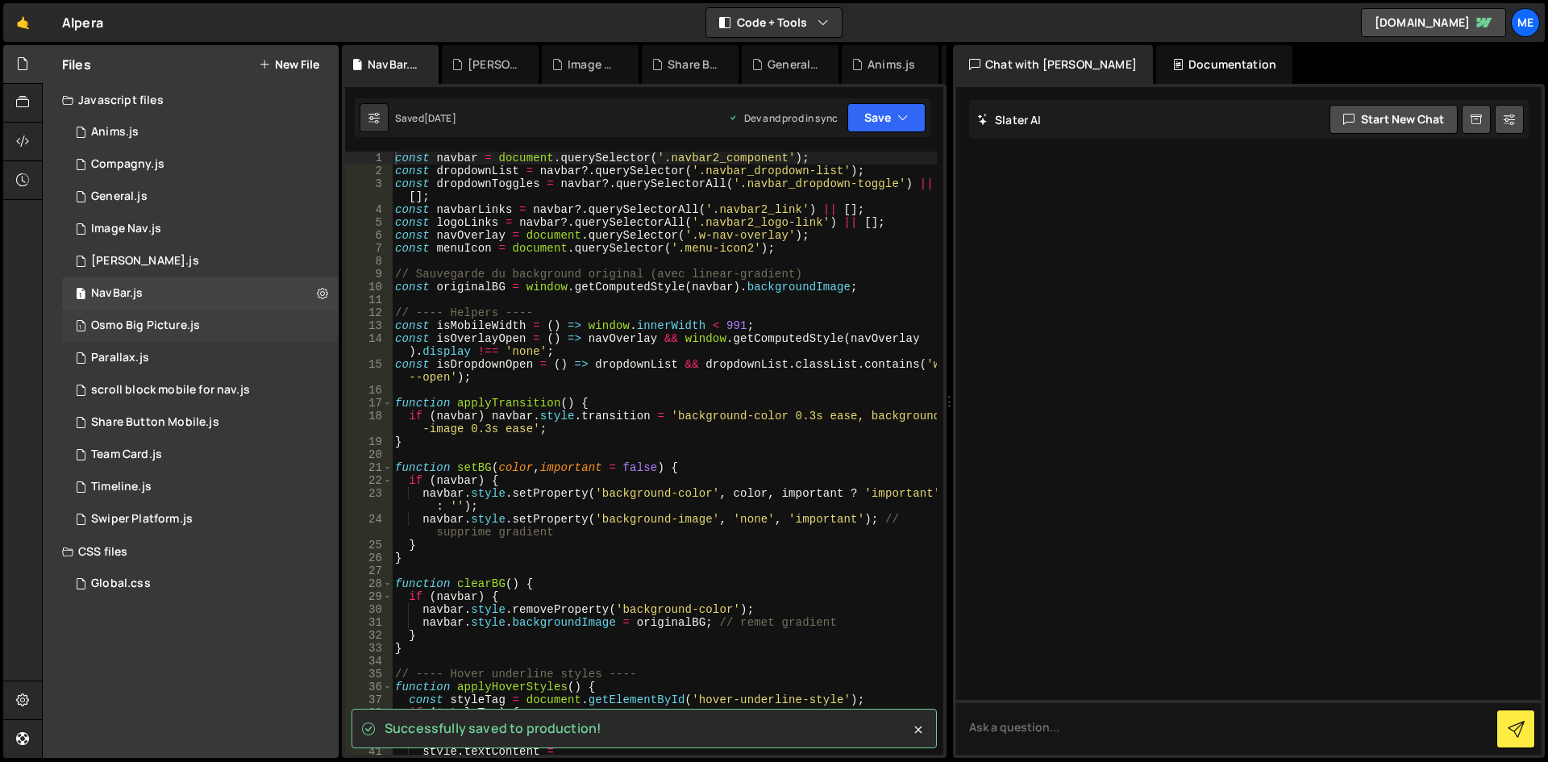
click at [131, 323] on div "Osmo Big Picture.js" at bounding box center [145, 326] width 109 height 15
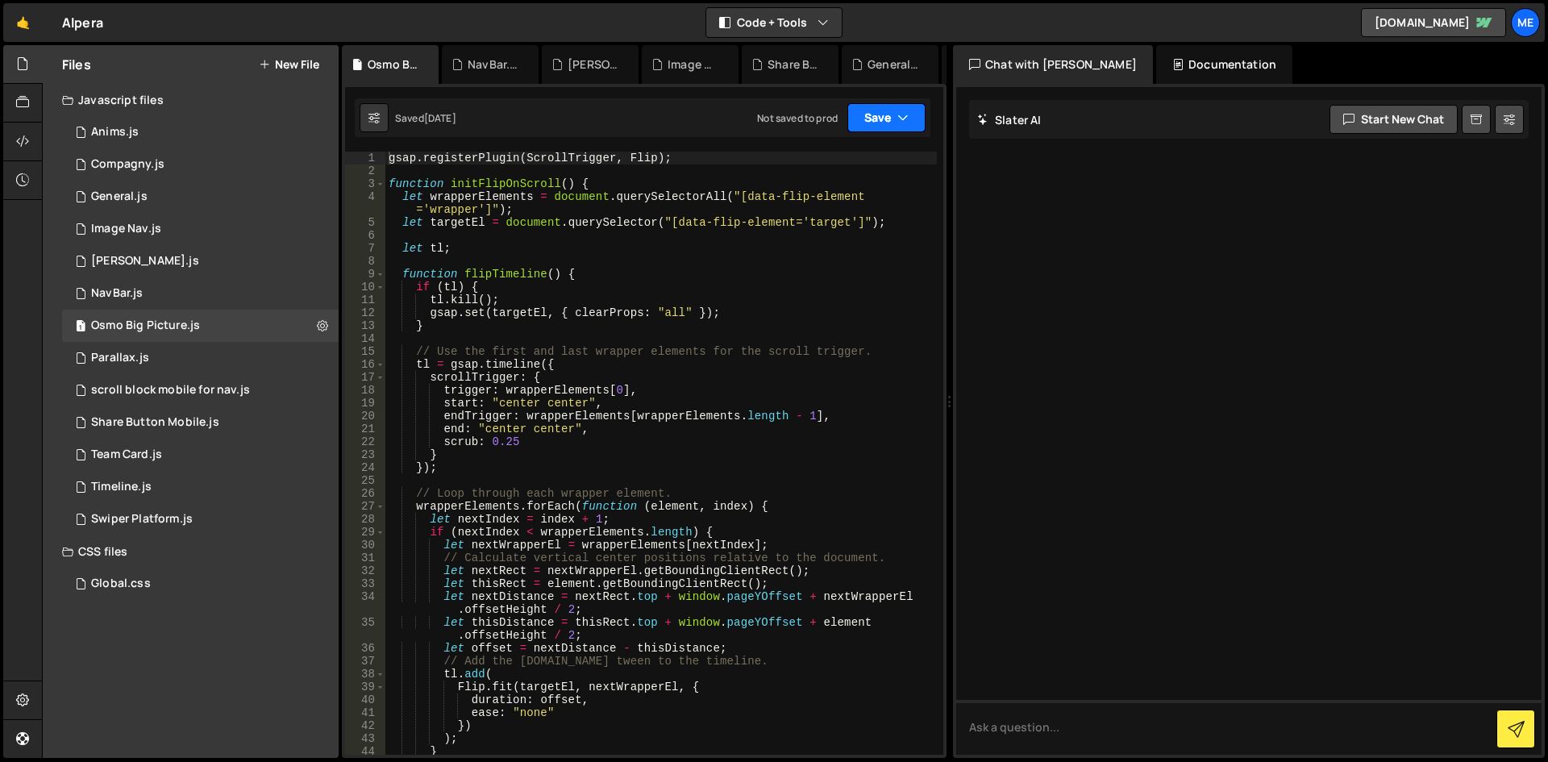
click at [869, 108] on button "Save" at bounding box center [887, 117] width 78 height 29
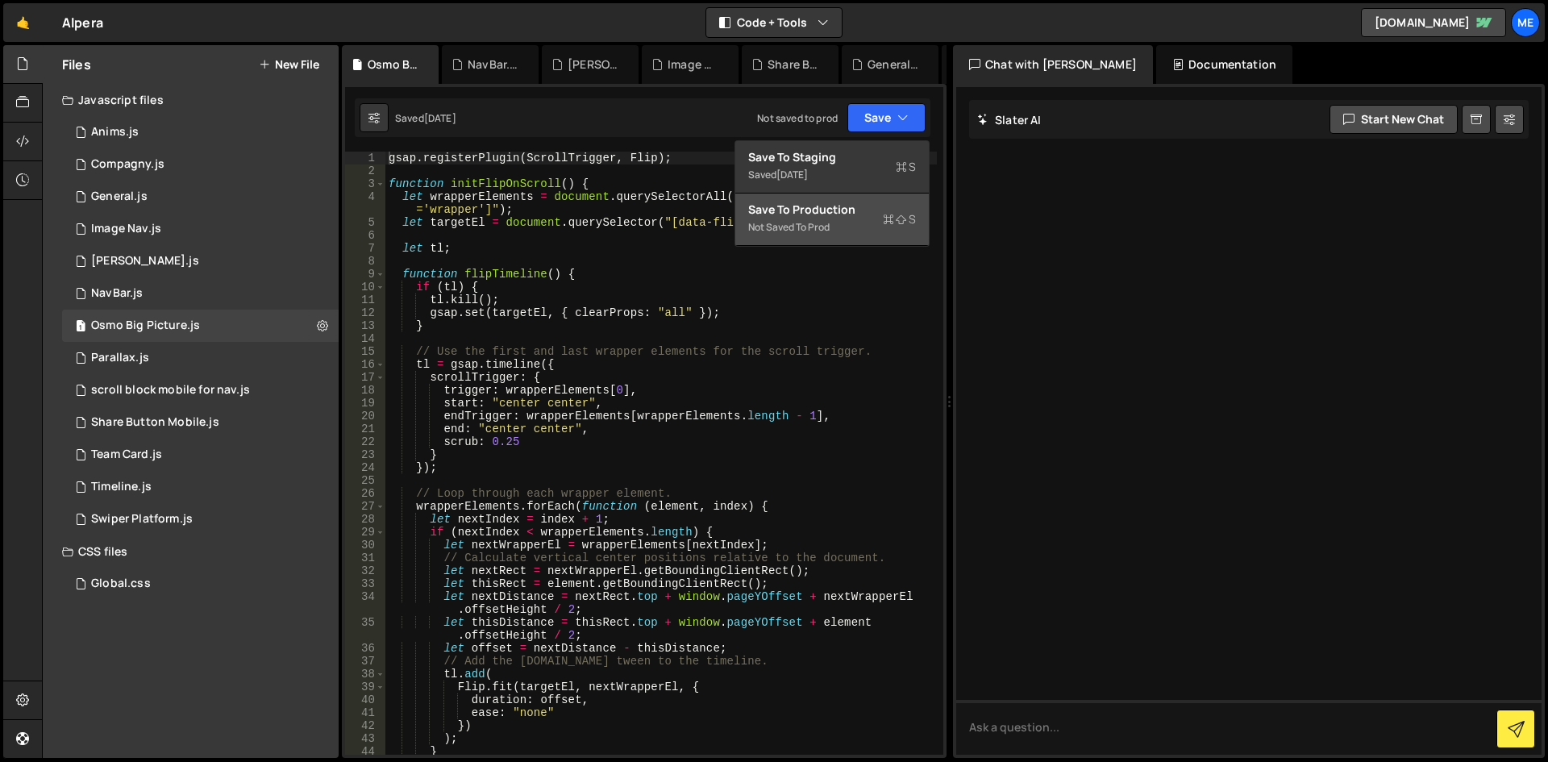
click at [818, 229] on div "Not saved to prod" at bounding box center [832, 227] width 168 height 19
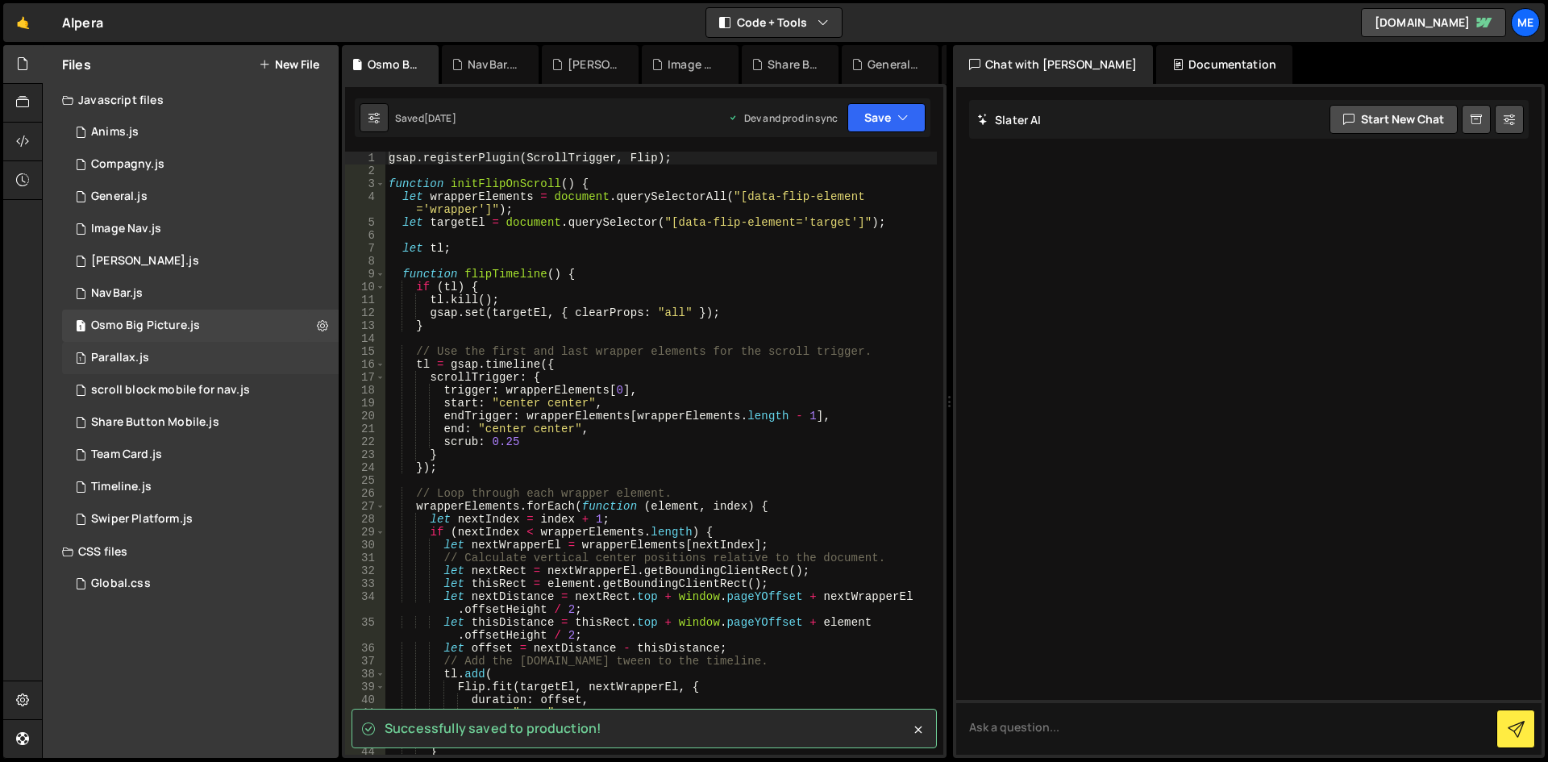
click at [121, 353] on div "Parallax.js" at bounding box center [120, 358] width 58 height 15
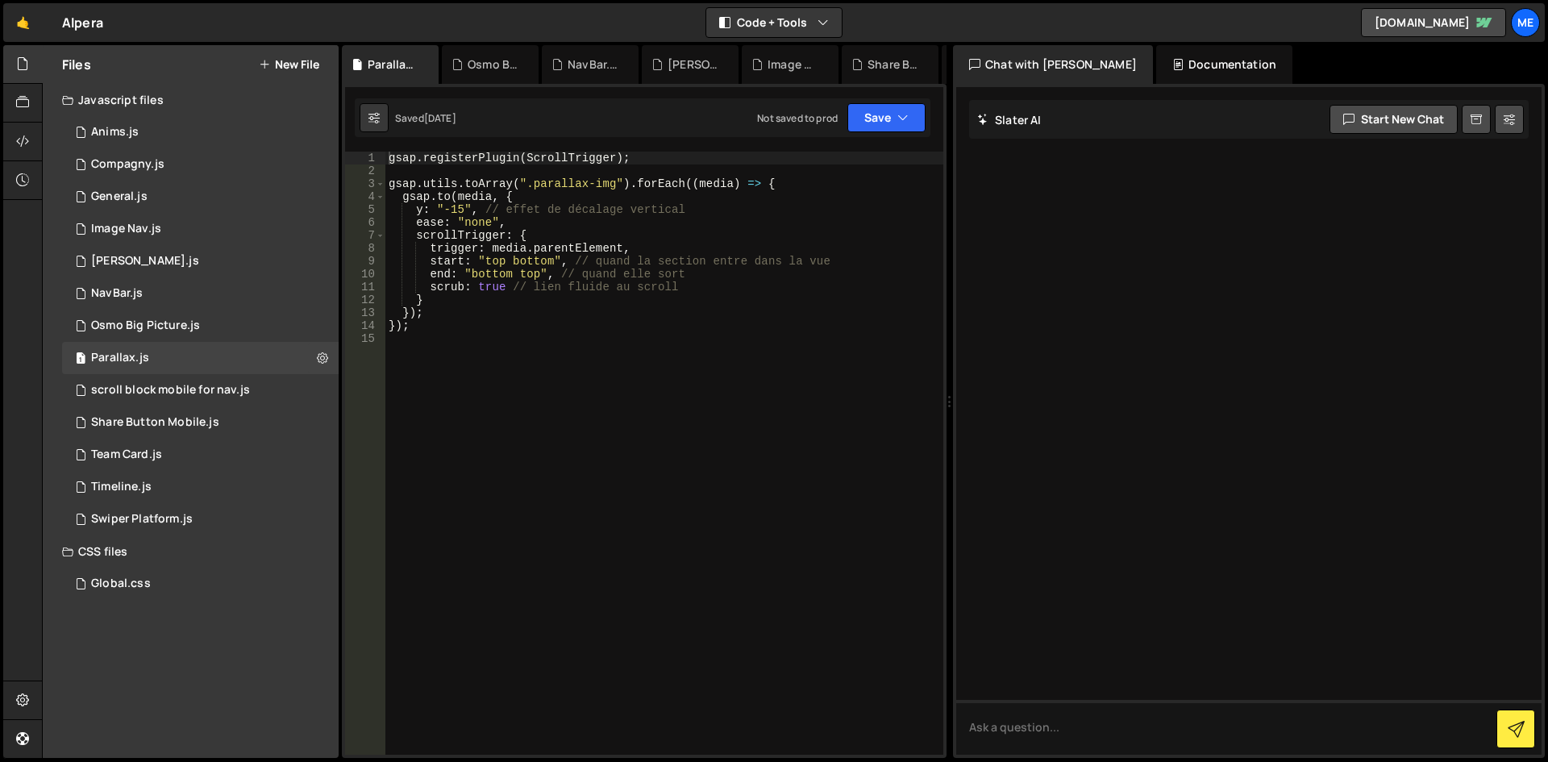
click at [892, 102] on div "Saved [DATE] Not saved to prod Upgrade to Edit Save Save to Staging S Saved [DA…" at bounding box center [643, 117] width 576 height 39
click at [885, 119] on button "Save" at bounding box center [887, 117] width 78 height 29
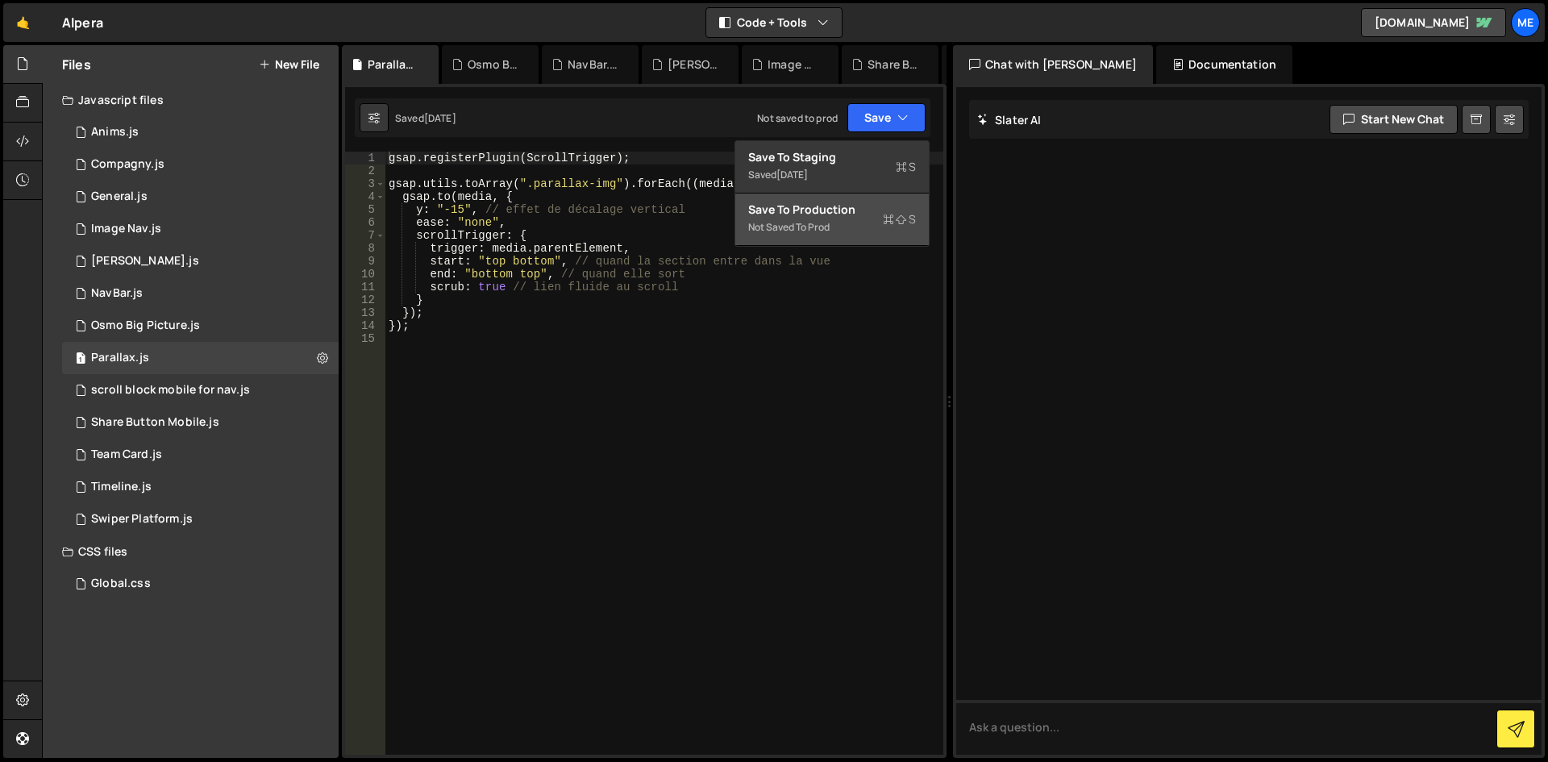
click at [831, 213] on div "Save to Production S" at bounding box center [832, 210] width 168 height 16
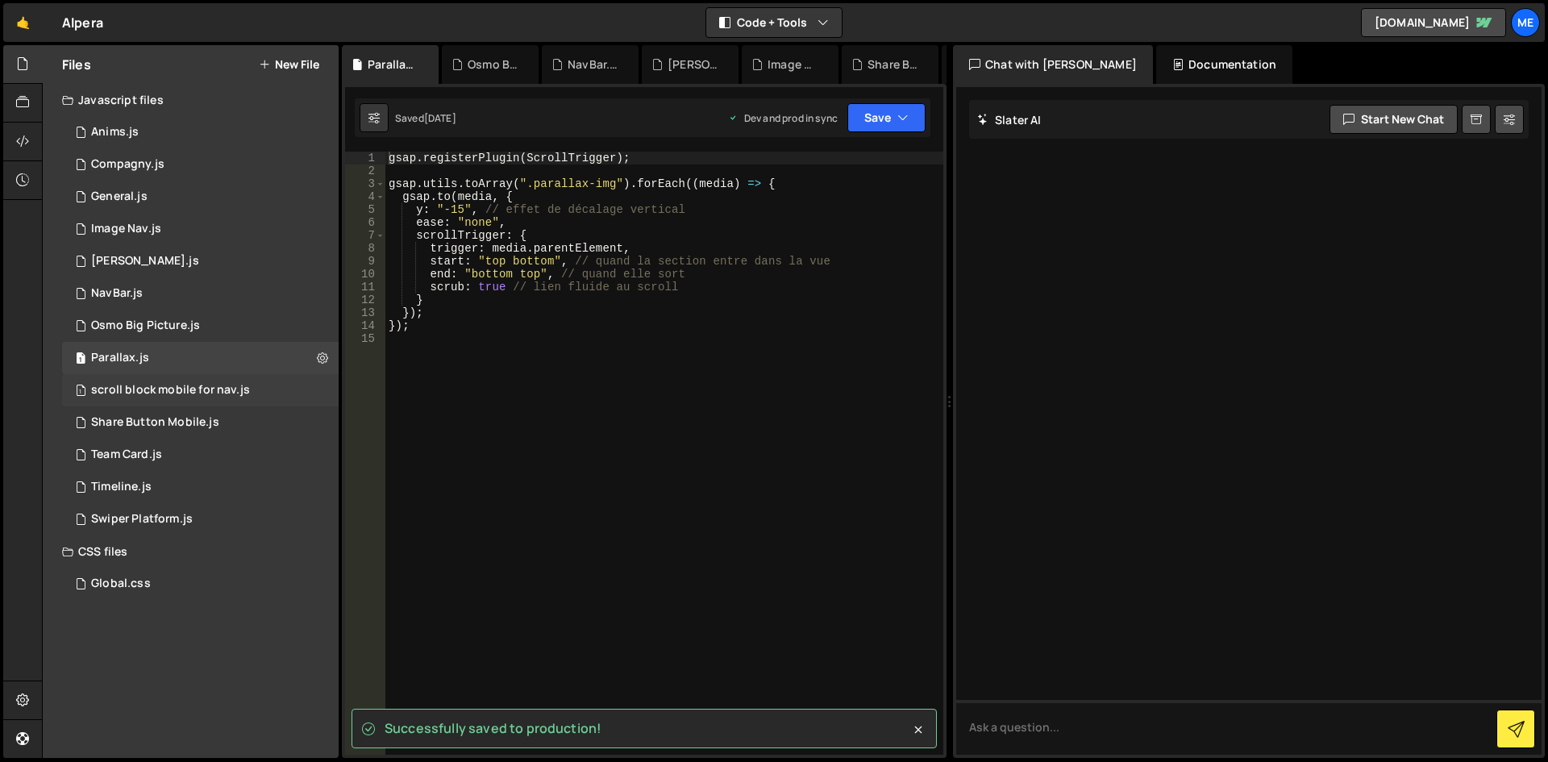
click at [157, 389] on div "scroll block mobile for nav.js" at bounding box center [170, 390] width 159 height 15
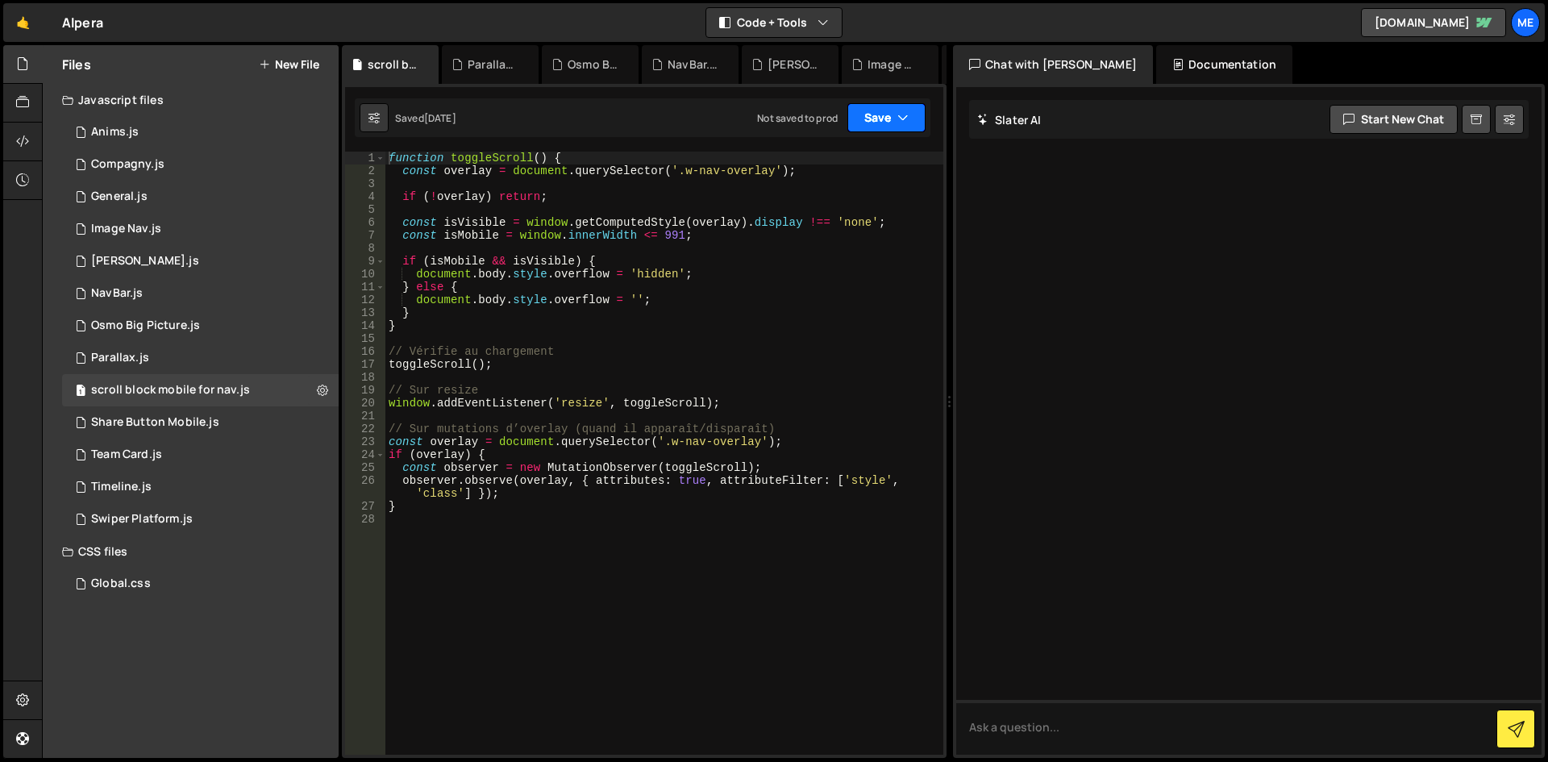
click at [893, 120] on button "Save" at bounding box center [887, 117] width 78 height 29
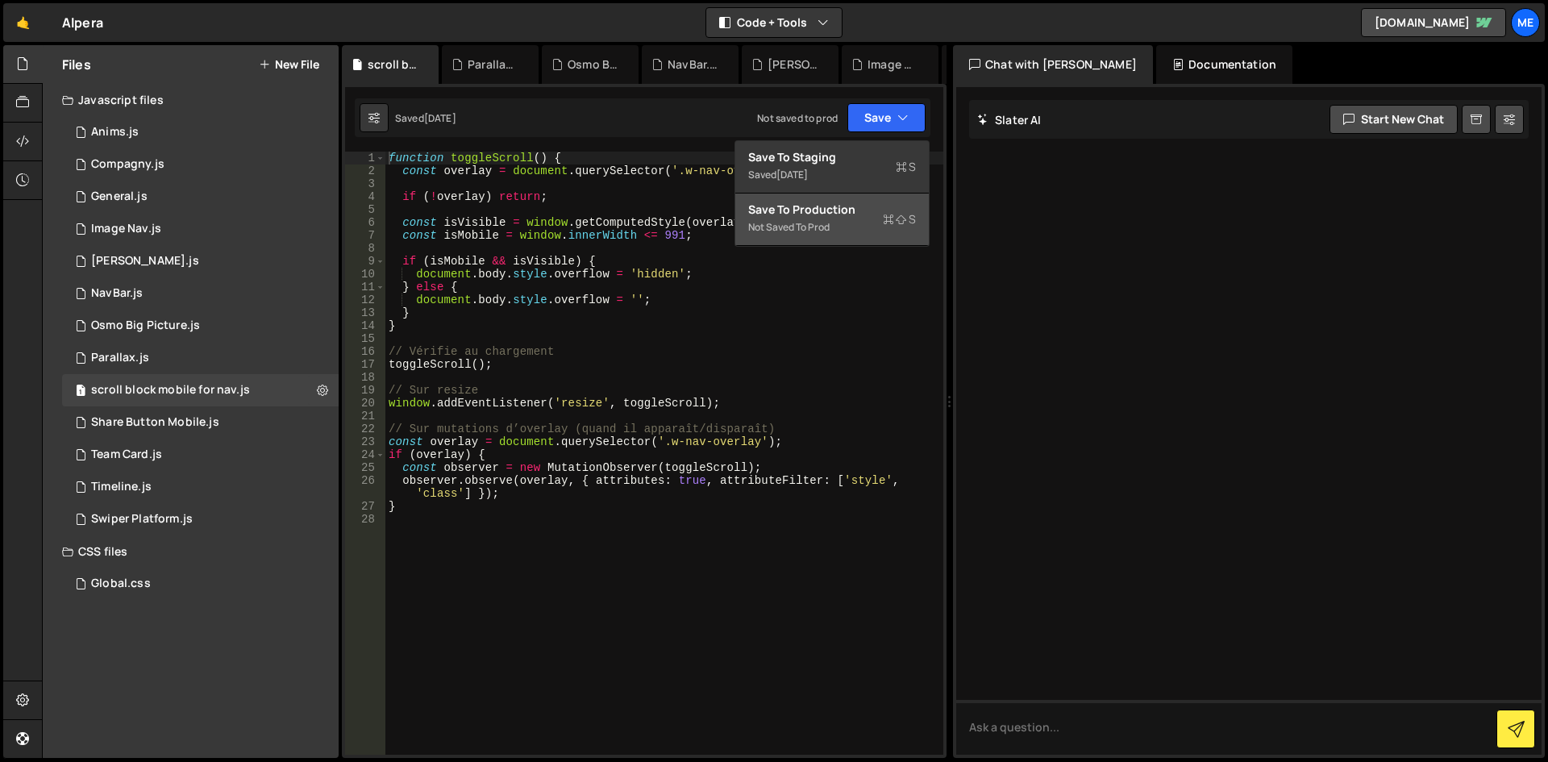
click at [785, 218] on div "Not saved to prod" at bounding box center [832, 227] width 168 height 19
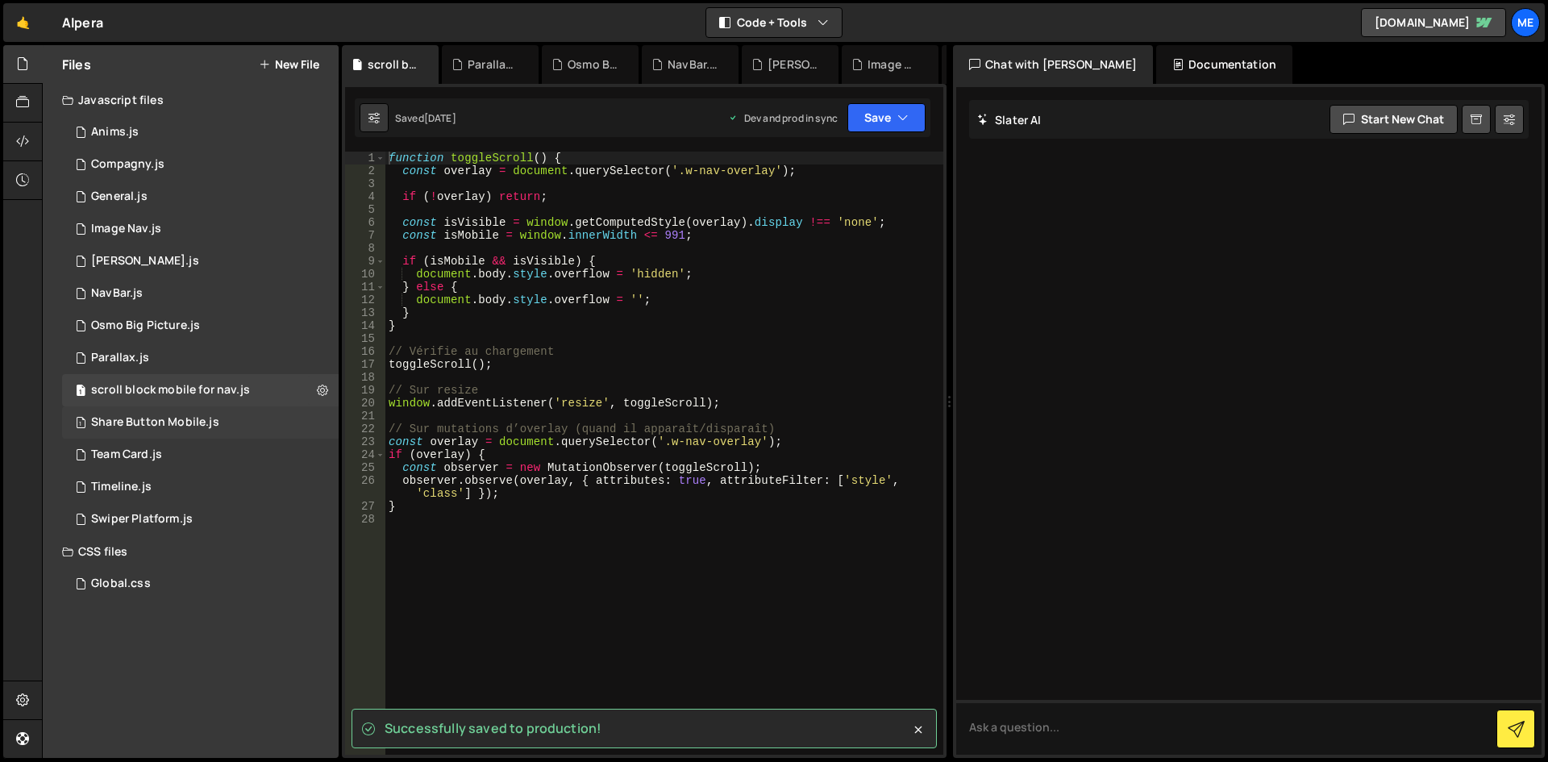
click at [203, 430] on div "1 Share Button Mobile.js 0" at bounding box center [200, 422] width 277 height 32
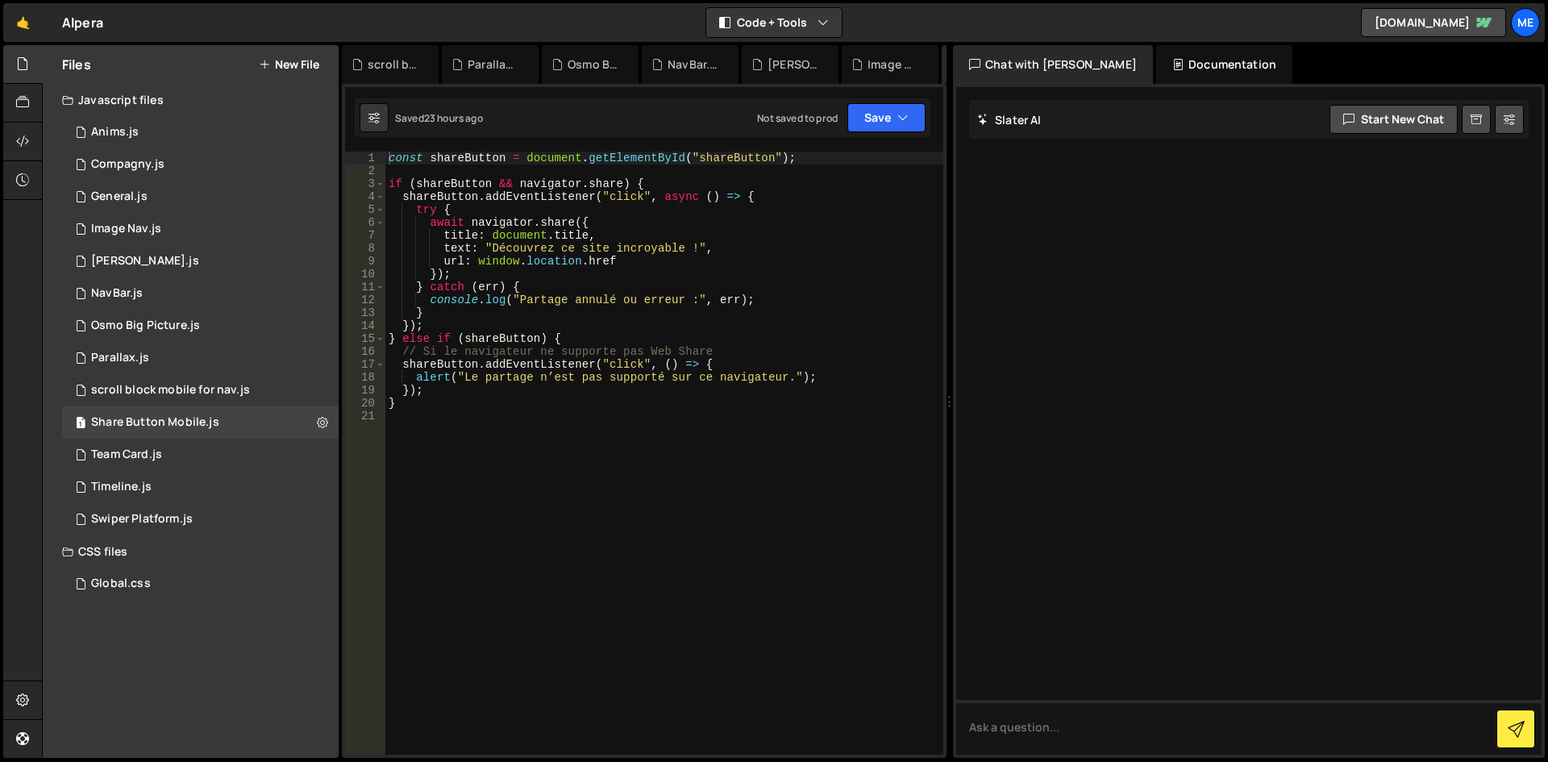
click at [849, 147] on div "1 2 3 4 5 6 7 8 9 10 11 12 13 14 15 16 17 18 19 20 21 22 23 24 25 26 27 28 29 3…" at bounding box center [644, 421] width 605 height 674
click at [864, 127] on button "Save" at bounding box center [887, 117] width 78 height 29
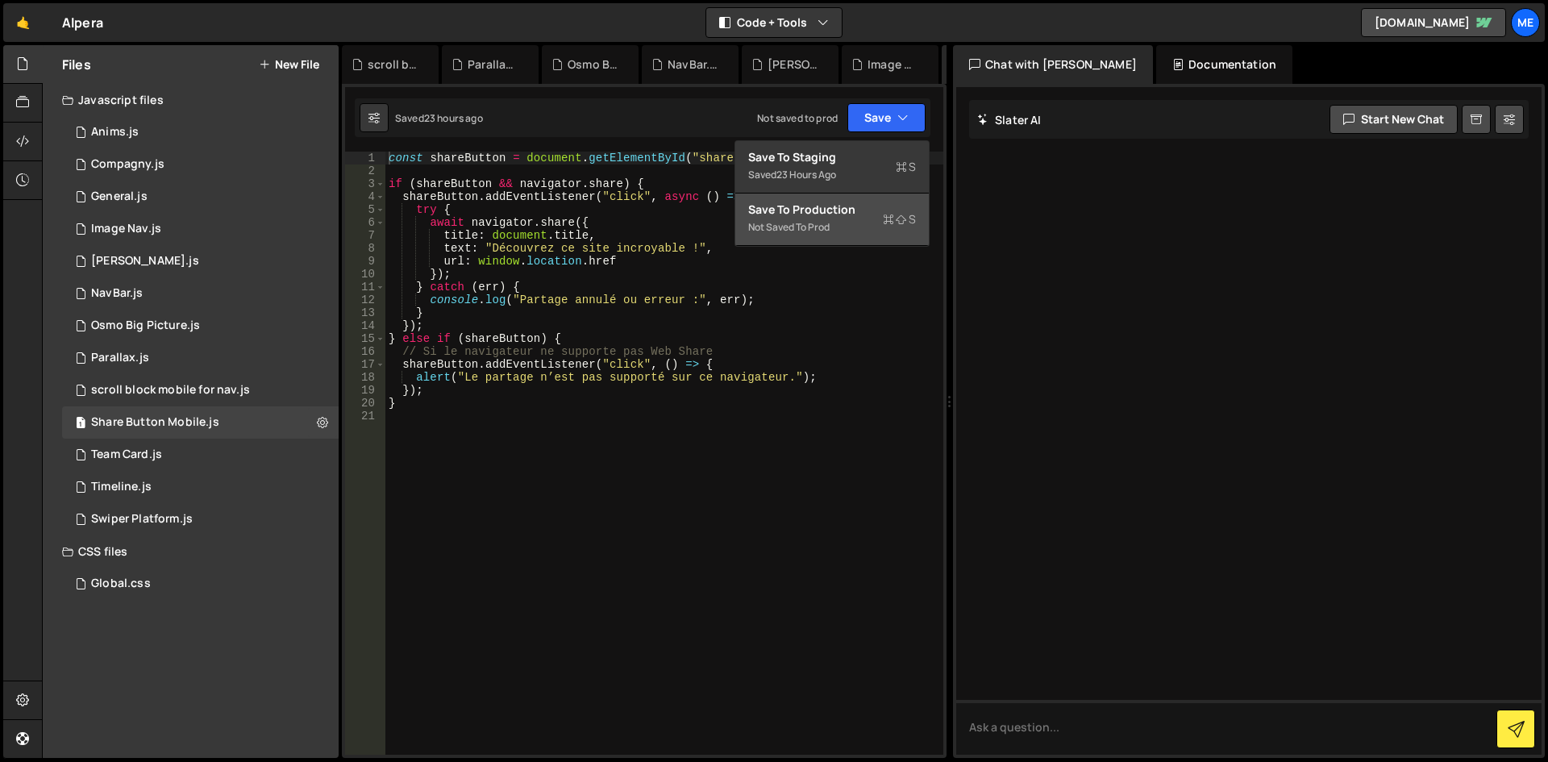
click at [798, 224] on div "Not saved to prod" at bounding box center [832, 227] width 168 height 19
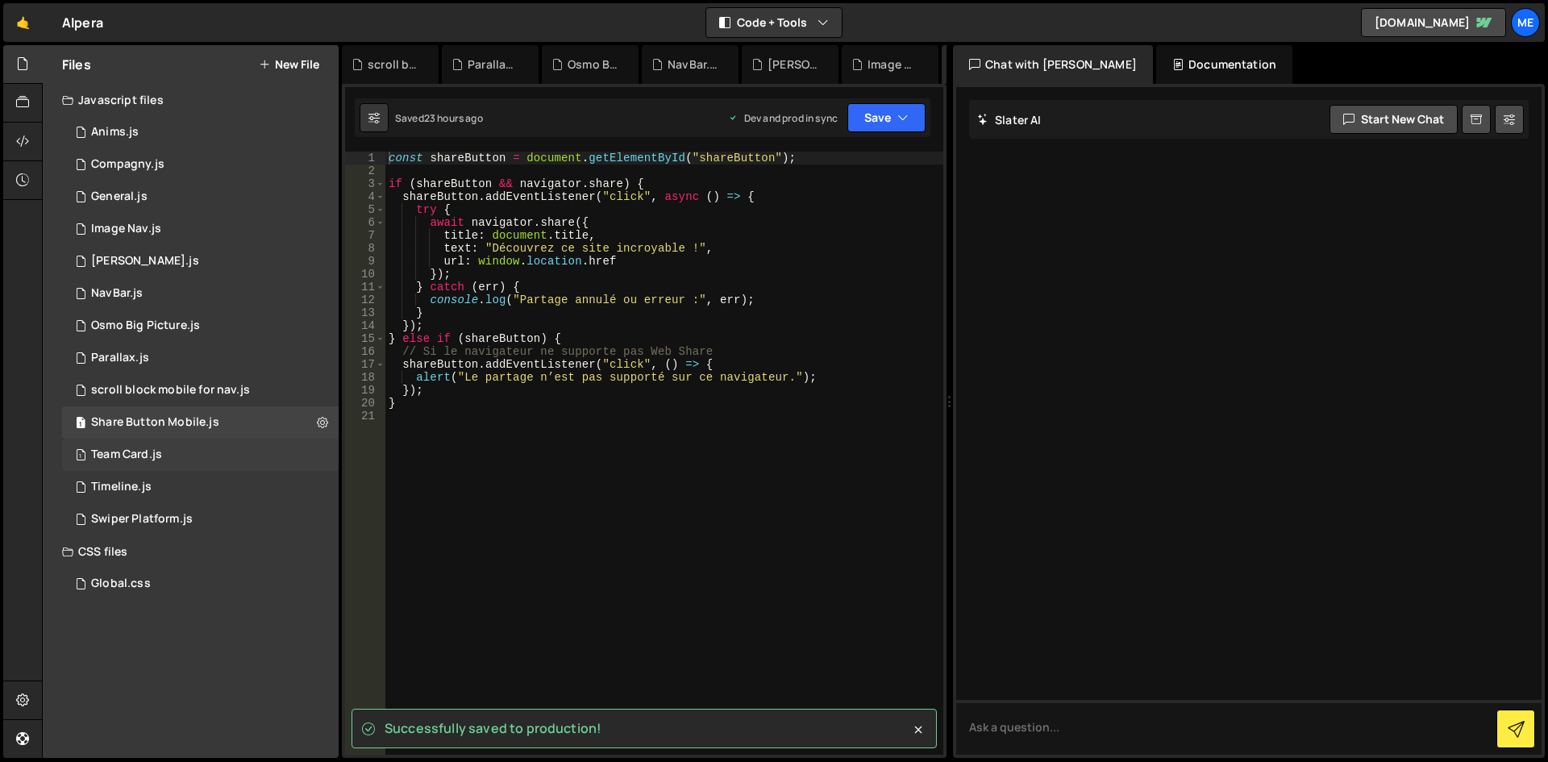
click at [133, 450] on div "Team Card.js" at bounding box center [126, 455] width 71 height 15
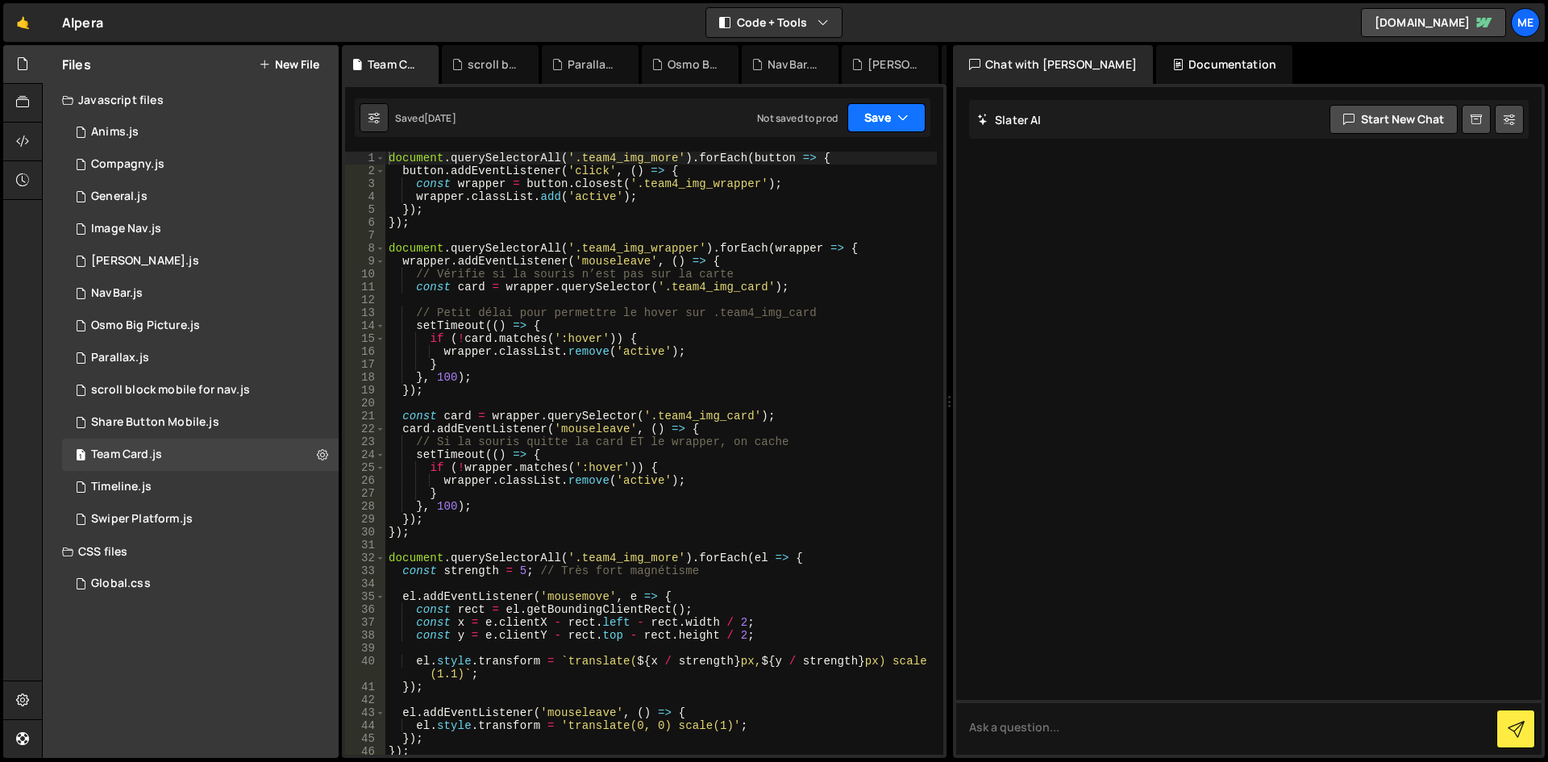
click at [856, 129] on button "Save" at bounding box center [887, 117] width 78 height 29
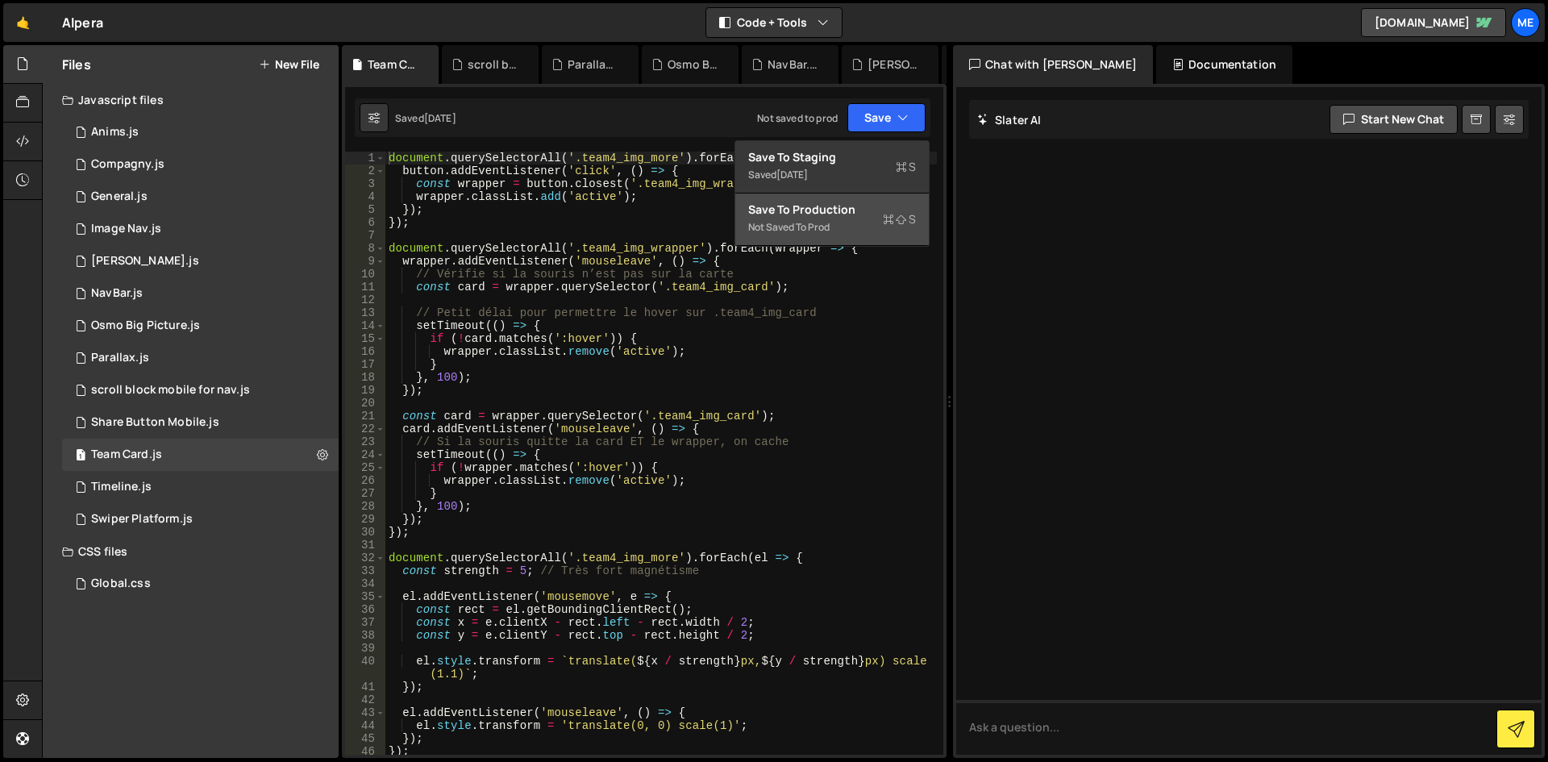
click at [843, 213] on div "Save to Production S" at bounding box center [832, 210] width 168 height 16
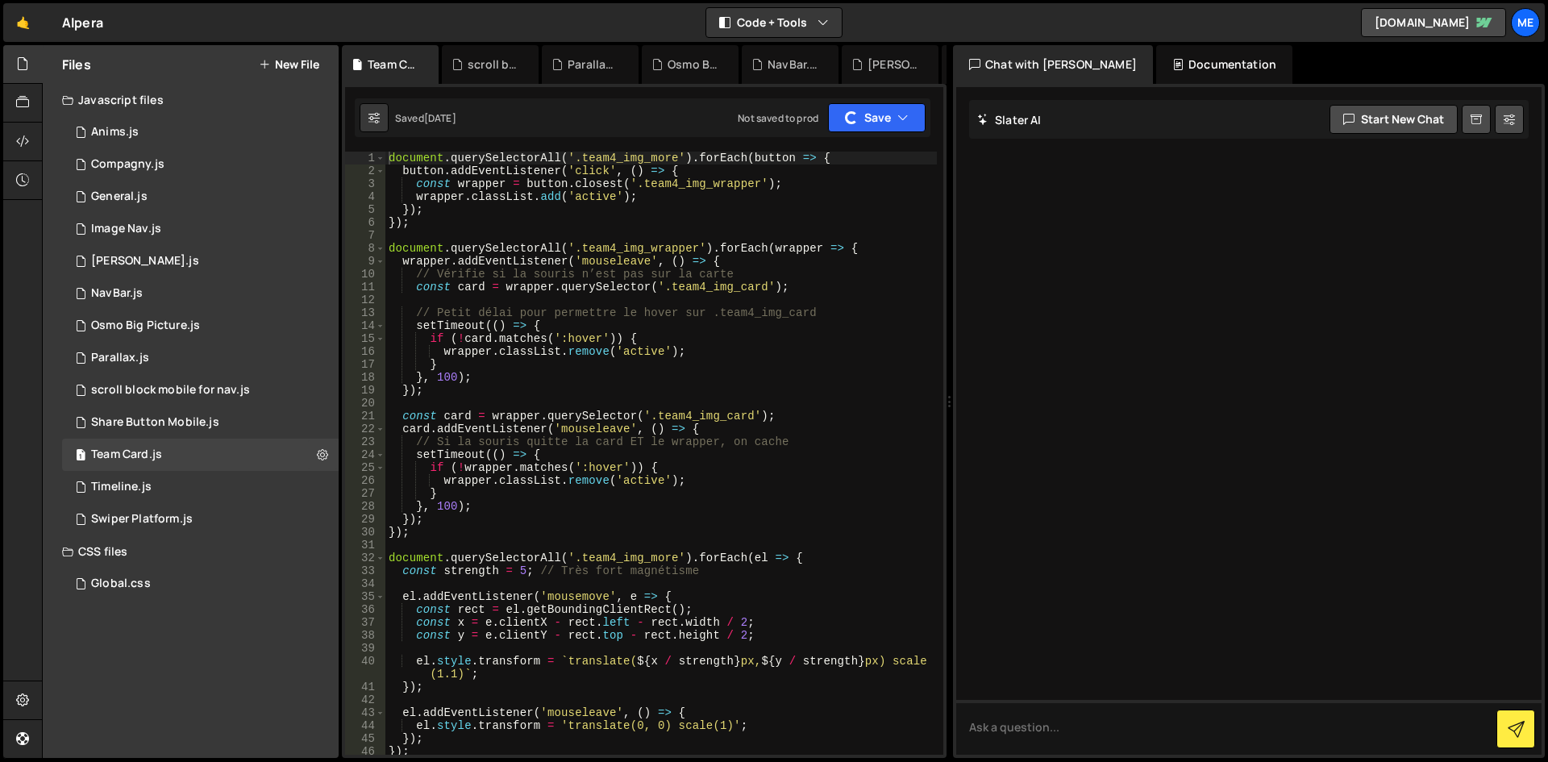
drag, startPoint x: 455, startPoint y: 343, endPoint x: 351, endPoint y: 368, distance: 107.0
drag, startPoint x: 351, startPoint y: 368, endPoint x: 758, endPoint y: 260, distance: 421.3
click at [758, 260] on div "document . querySelectorAll ( '.team4_img_more' ) . forEach ( button => { butto…" at bounding box center [661, 466] width 552 height 629
type textarea "wrapper.addEventListener('mouseleave', () => {"
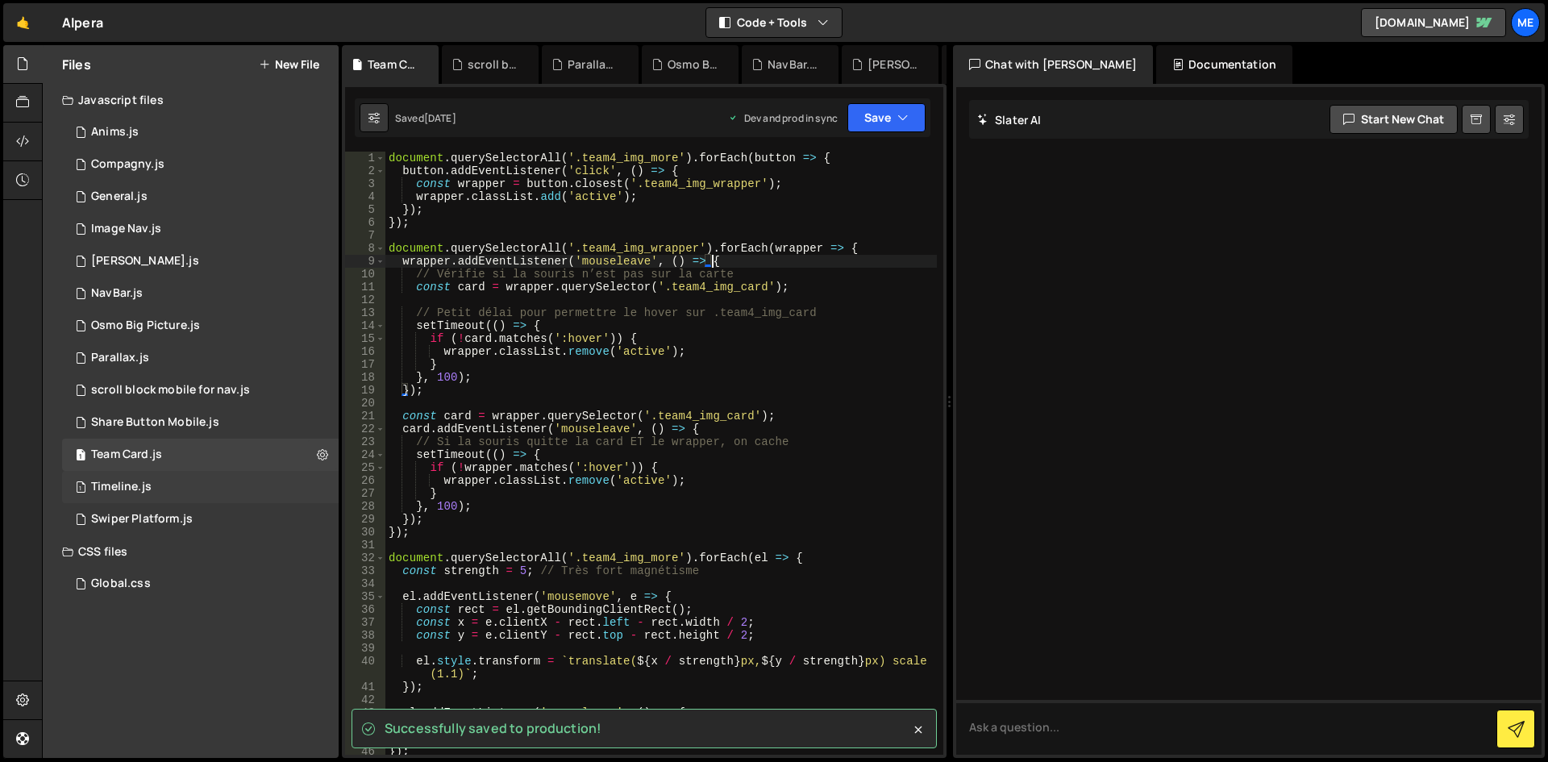
click at [149, 495] on div "1 Timeline.js 0" at bounding box center [200, 487] width 277 height 32
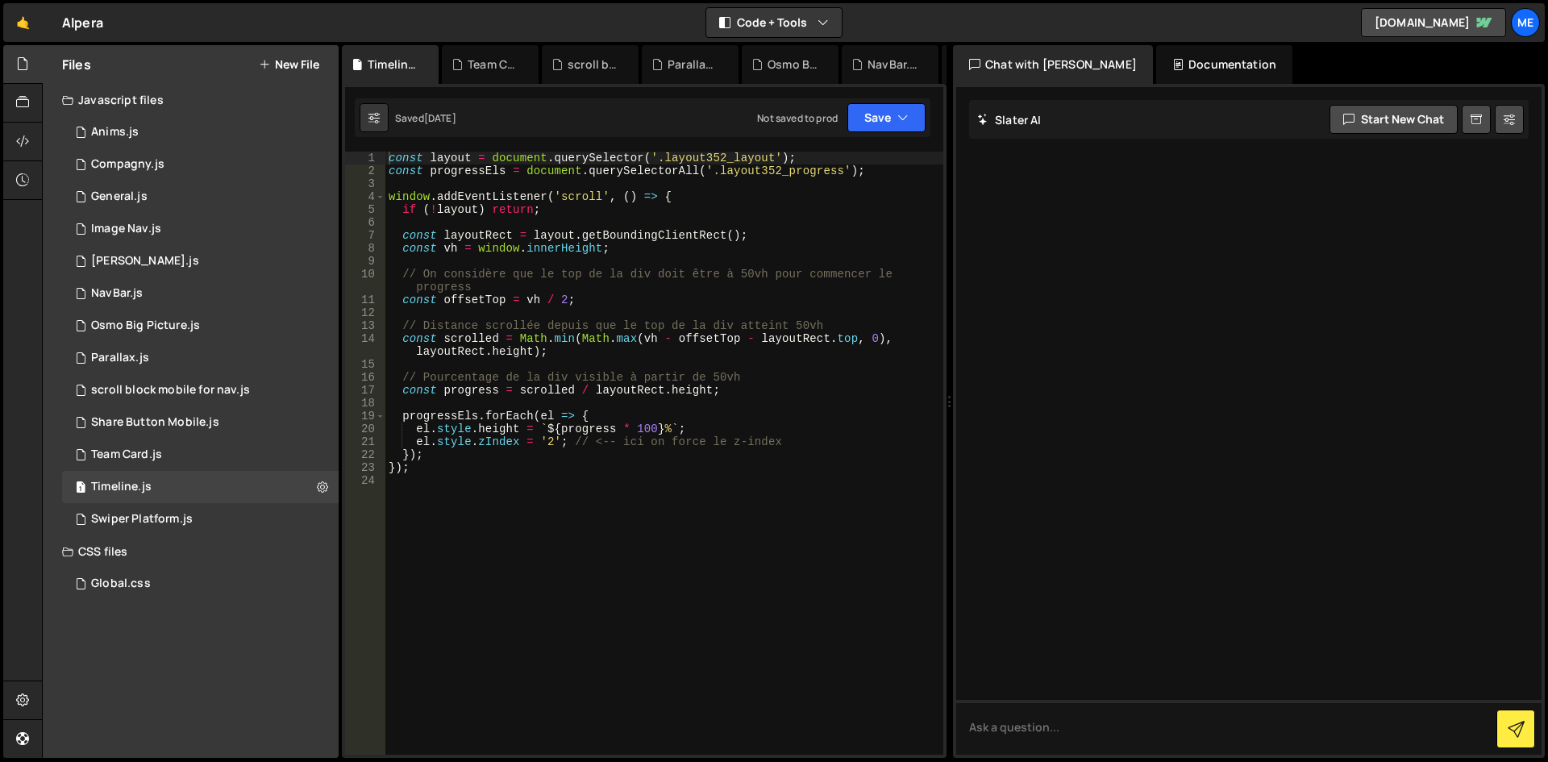
click at [903, 95] on div "1 2 3 4 5 6 7 8 9 10 11 12 13 14 15 16 17 18 19 20 21 22 23 24 25 26 27 28 29 3…" at bounding box center [644, 421] width 605 height 674
click at [894, 108] on button "Save" at bounding box center [887, 117] width 78 height 29
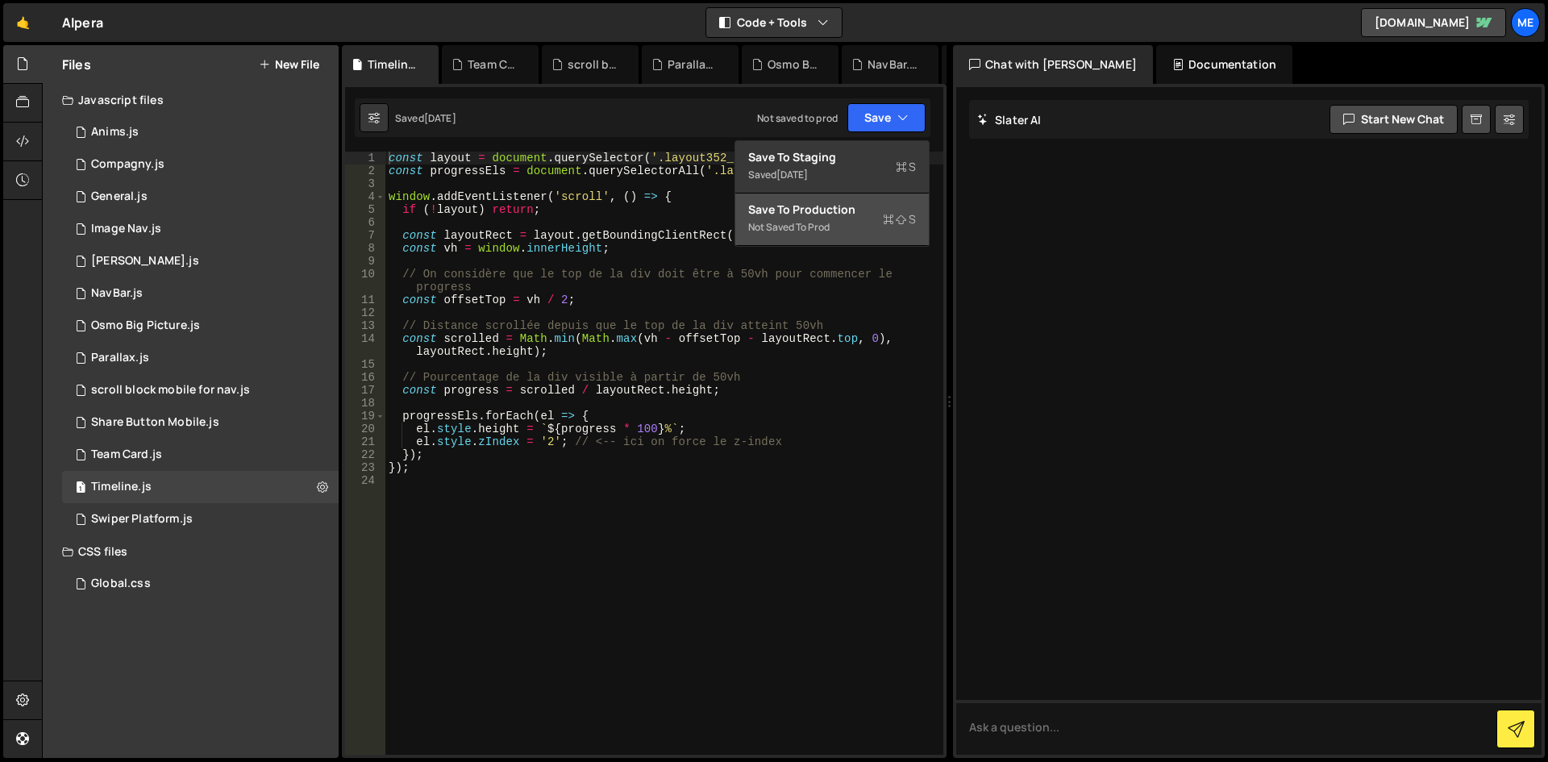
click at [847, 223] on div "Not saved to prod" at bounding box center [832, 227] width 168 height 19
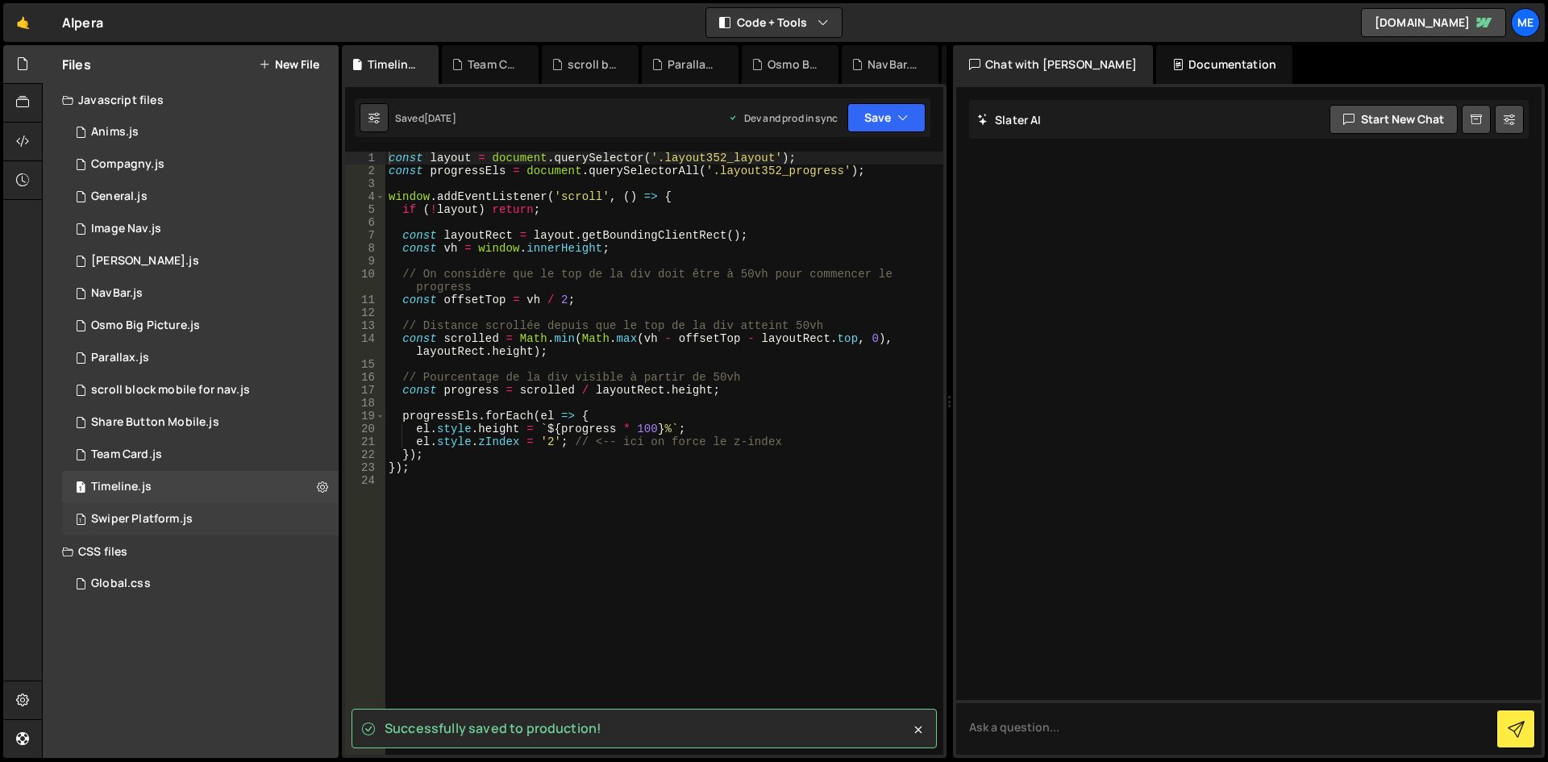
click at [202, 507] on div "1 Swiper Platform.js 0" at bounding box center [200, 519] width 277 height 32
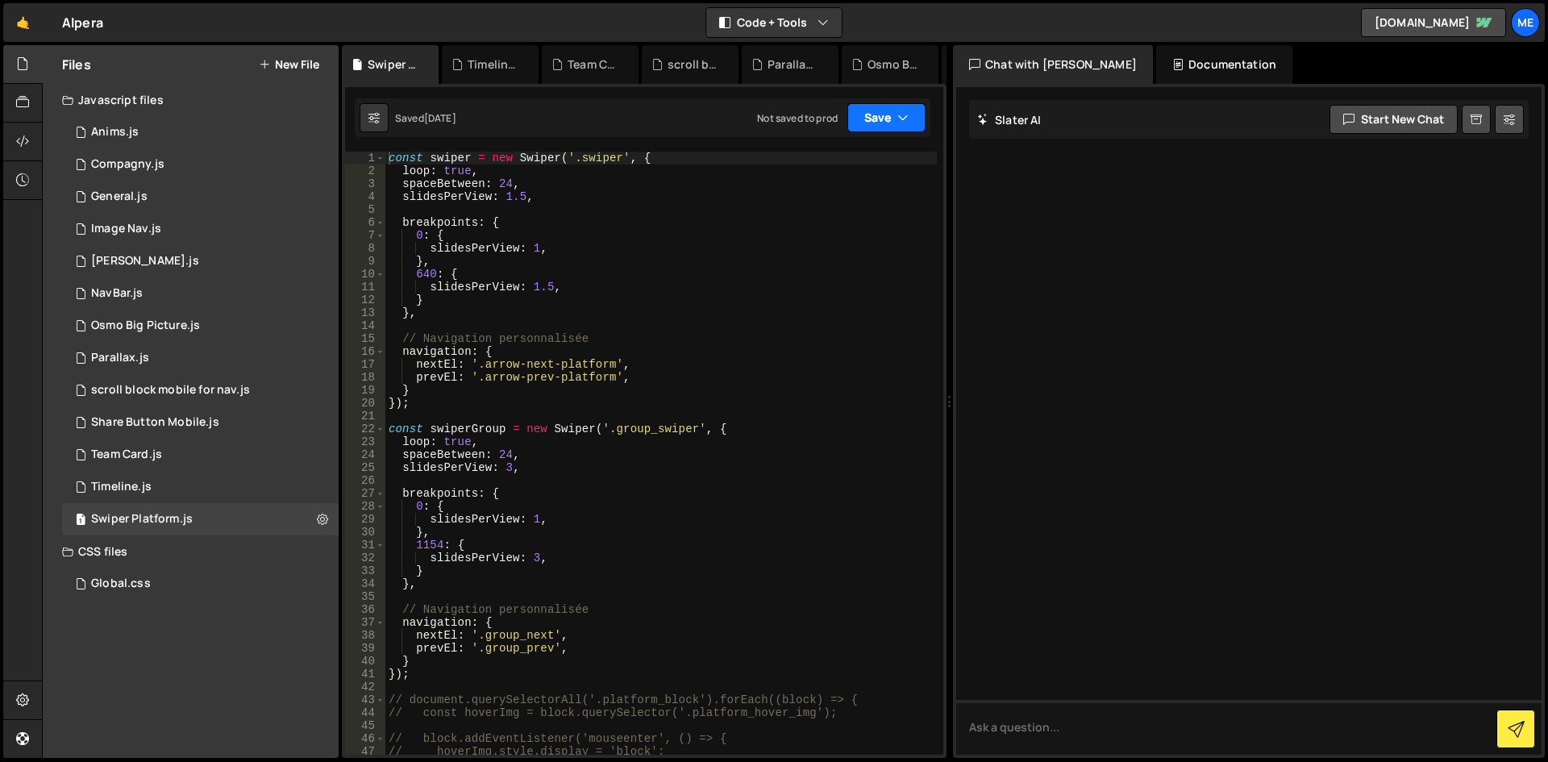
click at [902, 119] on icon "button" at bounding box center [903, 118] width 11 height 16
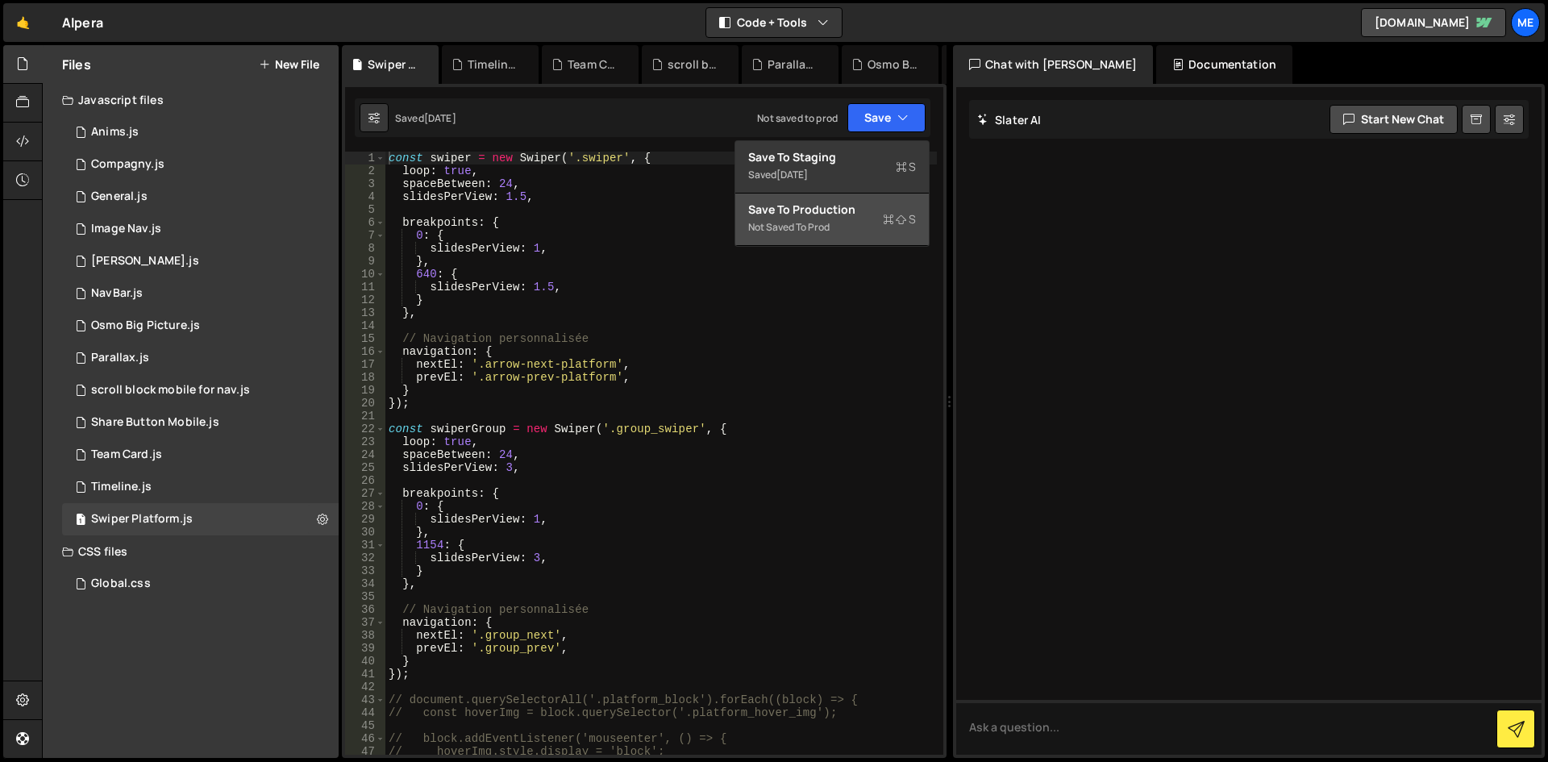
click at [827, 238] on button "Save to Production S Not saved to prod" at bounding box center [832, 220] width 194 height 52
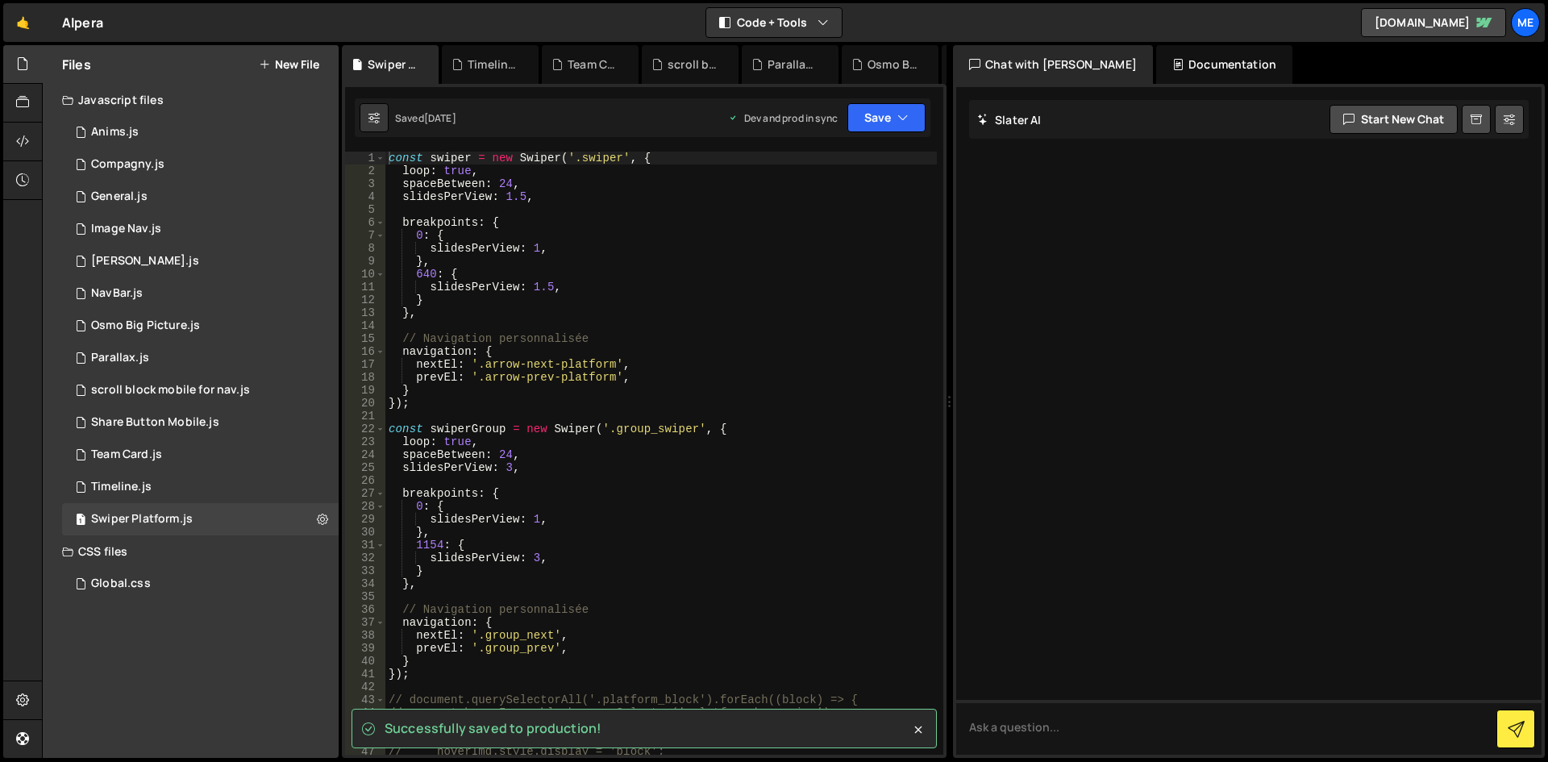
click at [172, 565] on div "CSS files" at bounding box center [191, 551] width 296 height 32
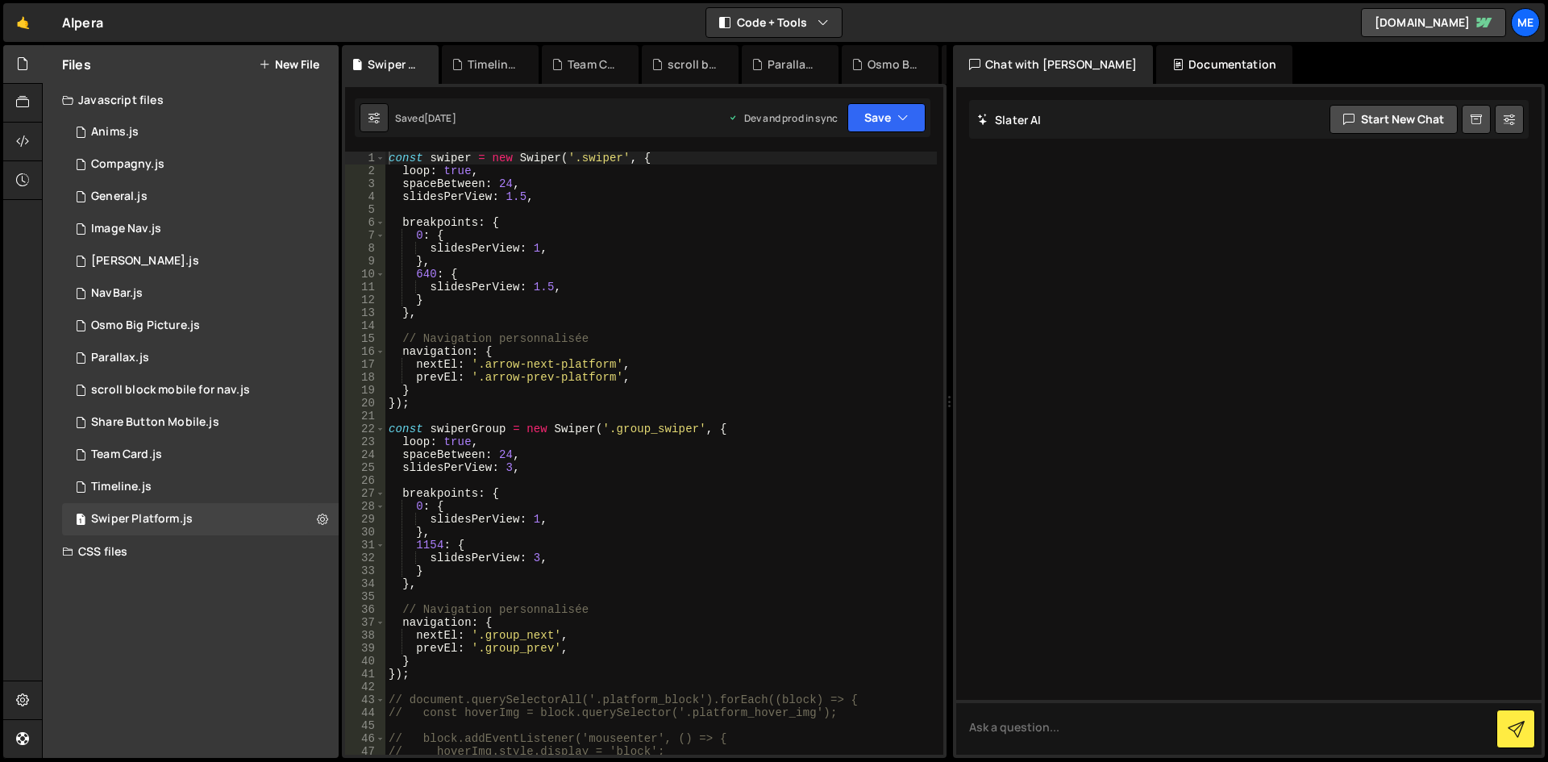
drag, startPoint x: 152, startPoint y: 550, endPoint x: 128, endPoint y: 559, distance: 25.8
click at [151, 550] on div "CSS files" at bounding box center [191, 551] width 296 height 32
click at [153, 567] on div "CSS files" at bounding box center [191, 551] width 296 height 32
click at [146, 564] on div "CSS files" at bounding box center [191, 551] width 296 height 32
click at [145, 573] on div "Global.css 0" at bounding box center [203, 584] width 282 height 32
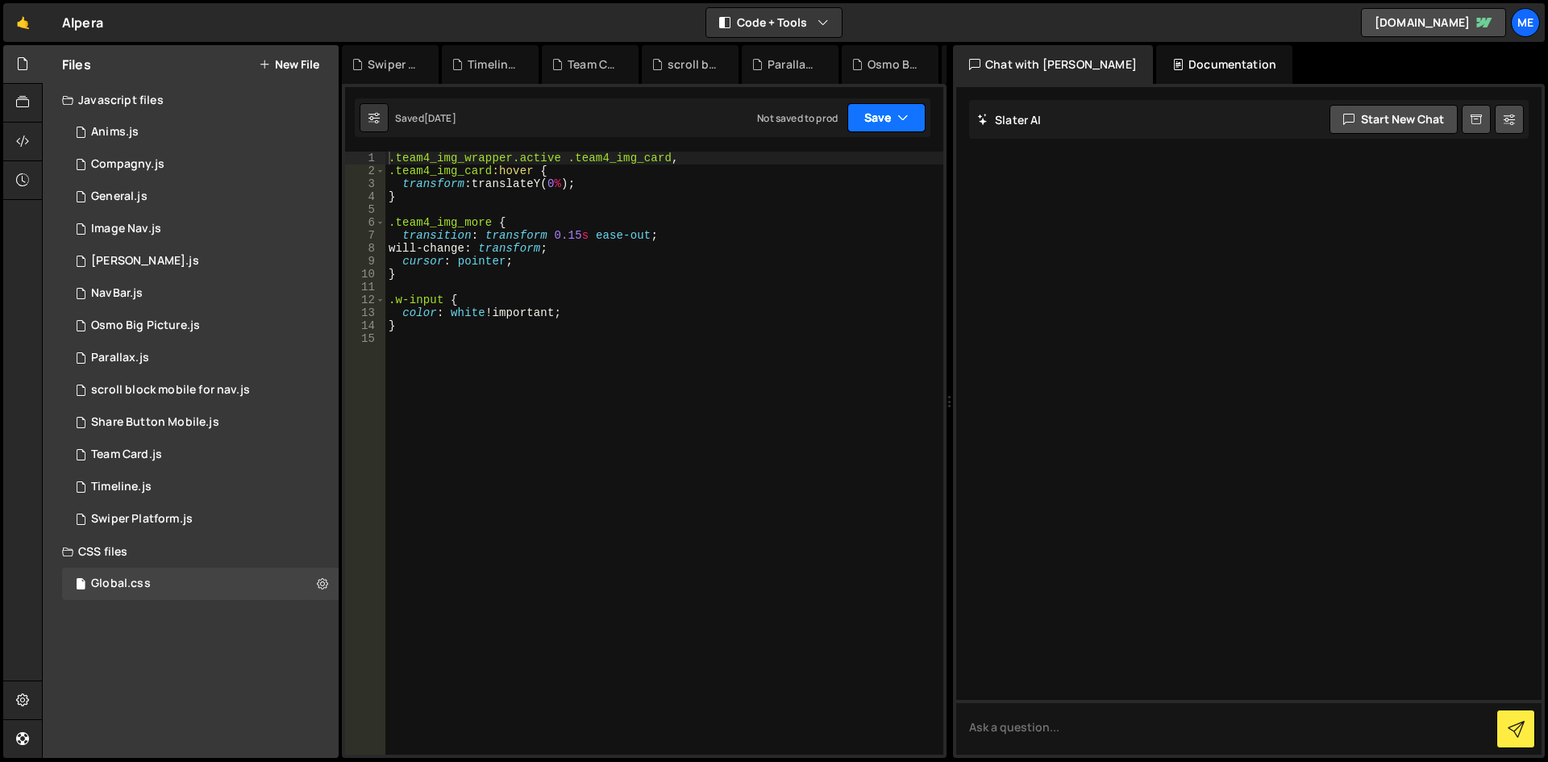
click at [900, 105] on button "Save" at bounding box center [887, 117] width 78 height 29
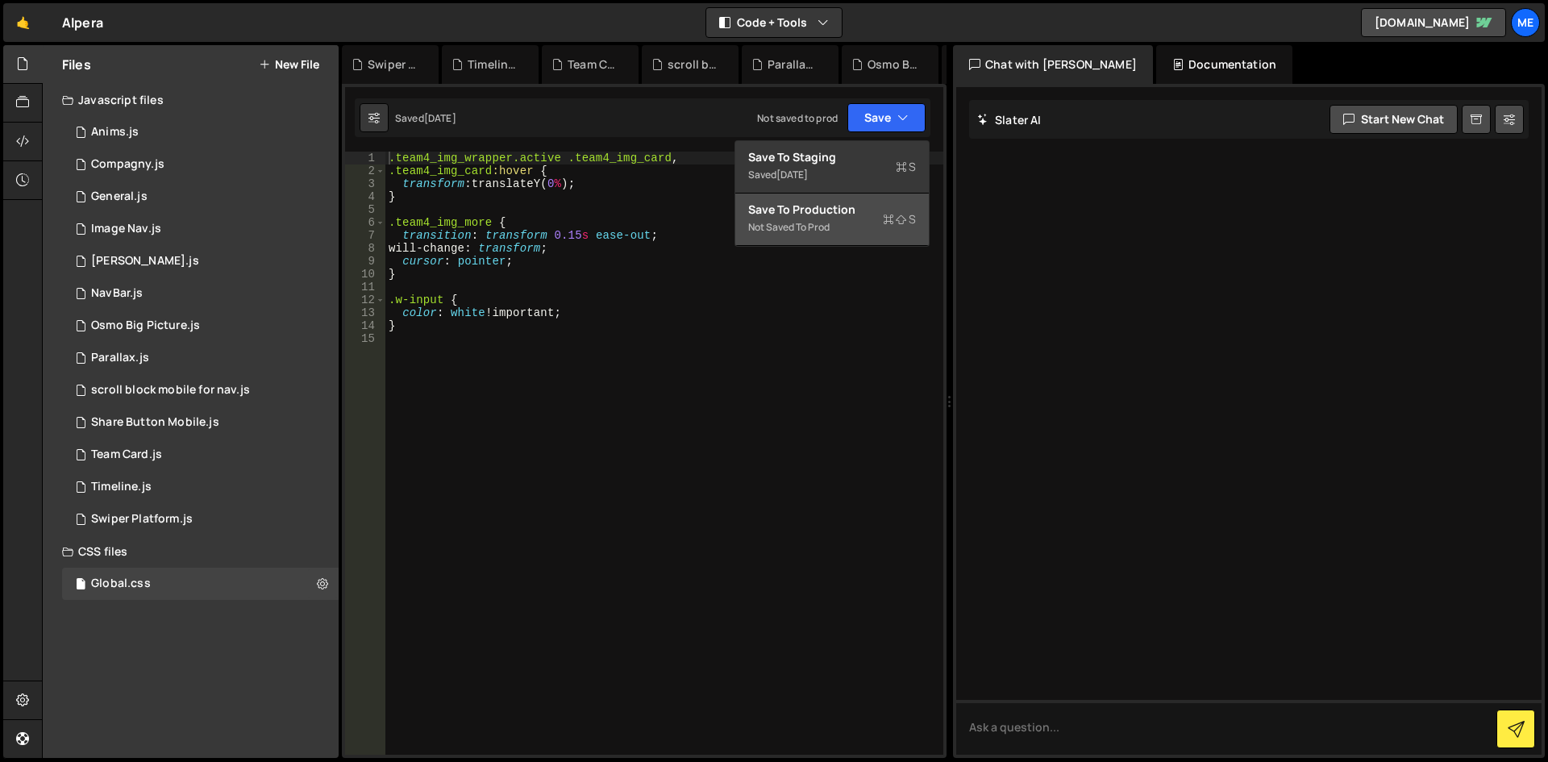
click at [845, 207] on div "Save to Production S" at bounding box center [832, 210] width 168 height 16
